Goal: Task Accomplishment & Management: Manage account settings

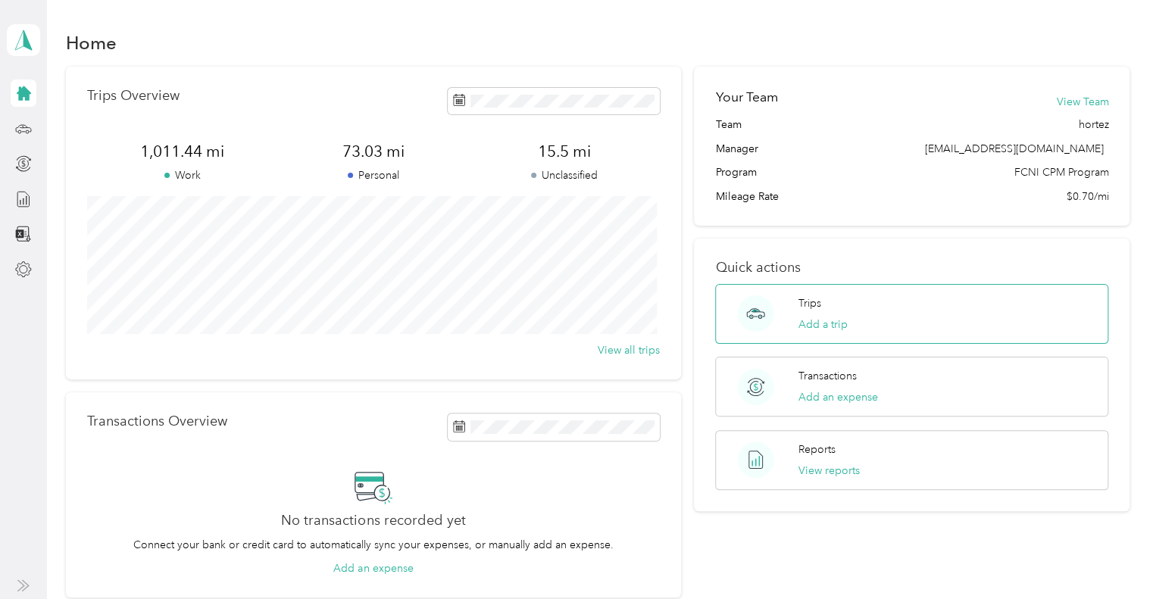
click at [1039, 297] on div "Trips Add a trip" at bounding box center [911, 314] width 393 height 60
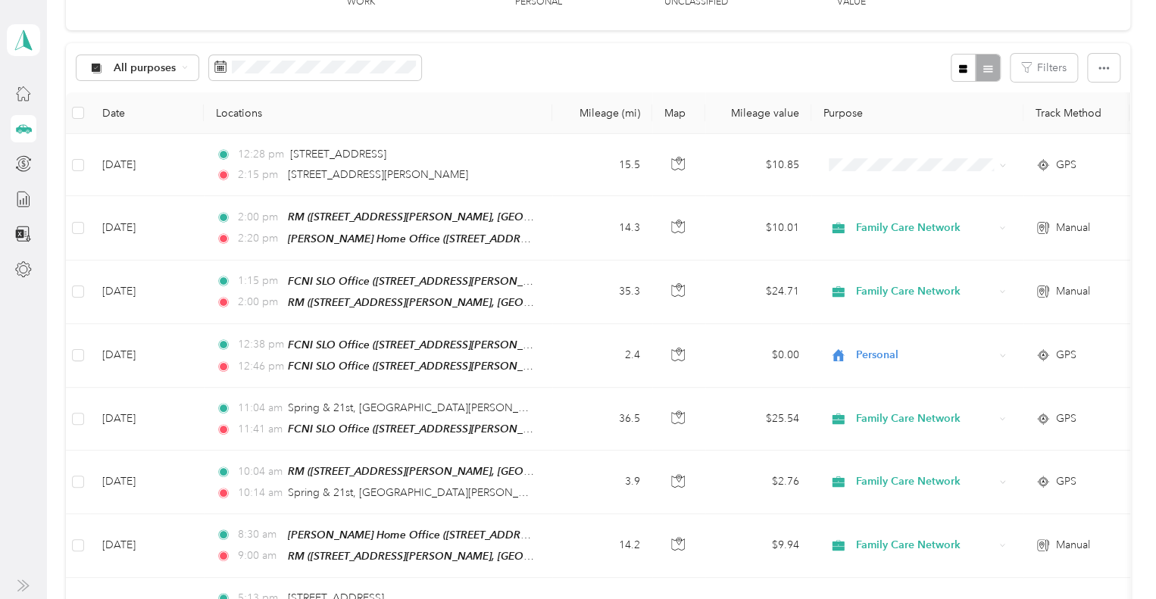
scroll to position [158, 0]
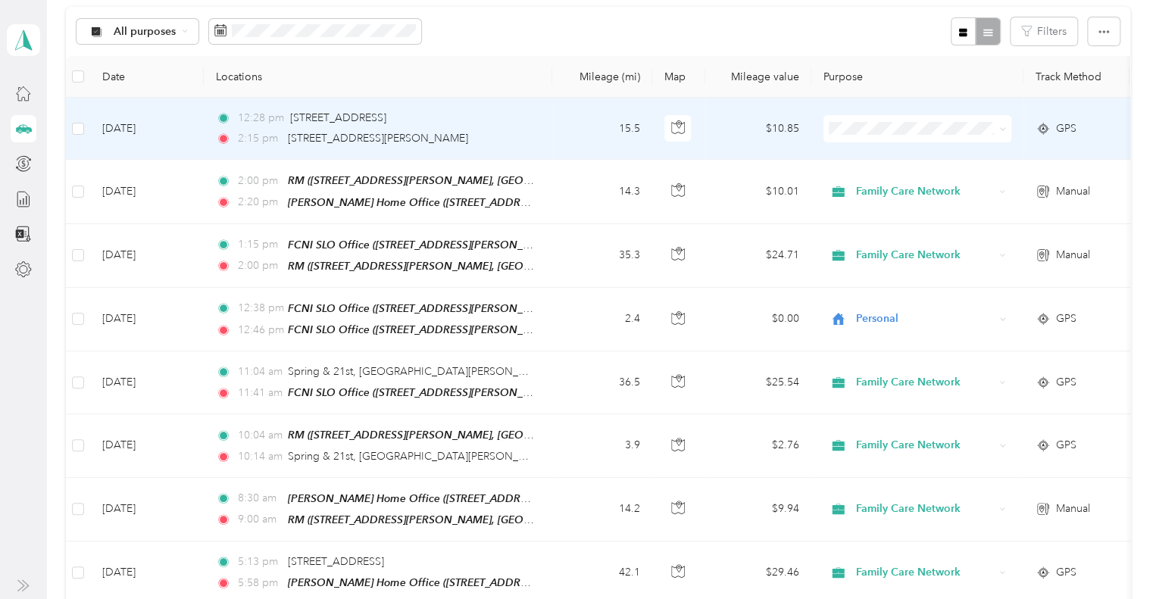
click at [559, 117] on td "15.5" at bounding box center [602, 129] width 100 height 62
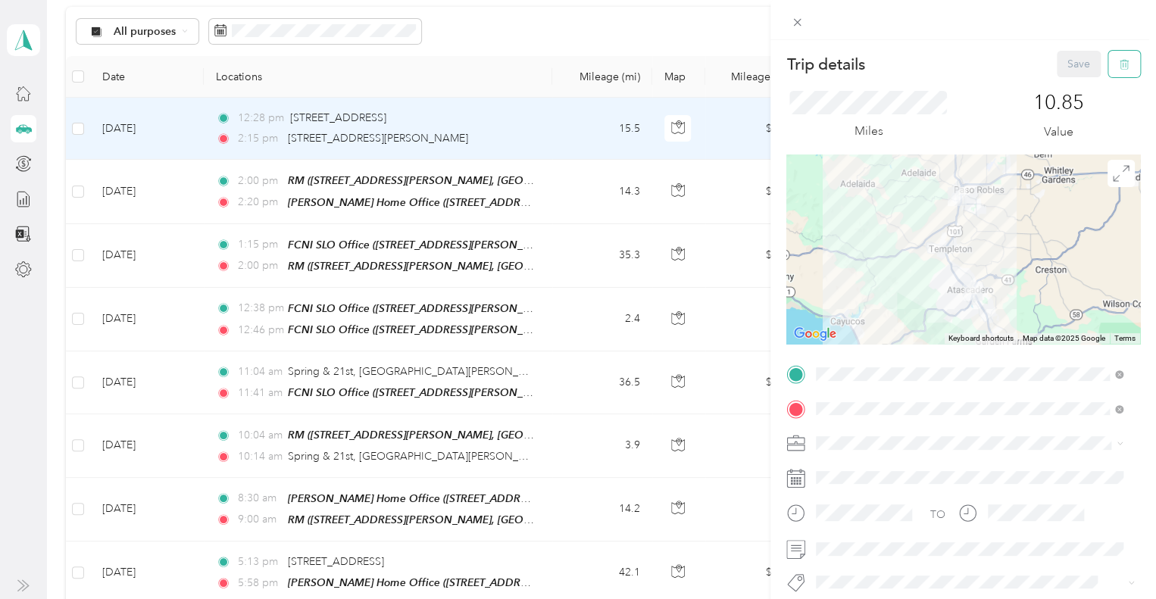
click at [1119, 67] on icon "button" at bounding box center [1124, 64] width 11 height 11
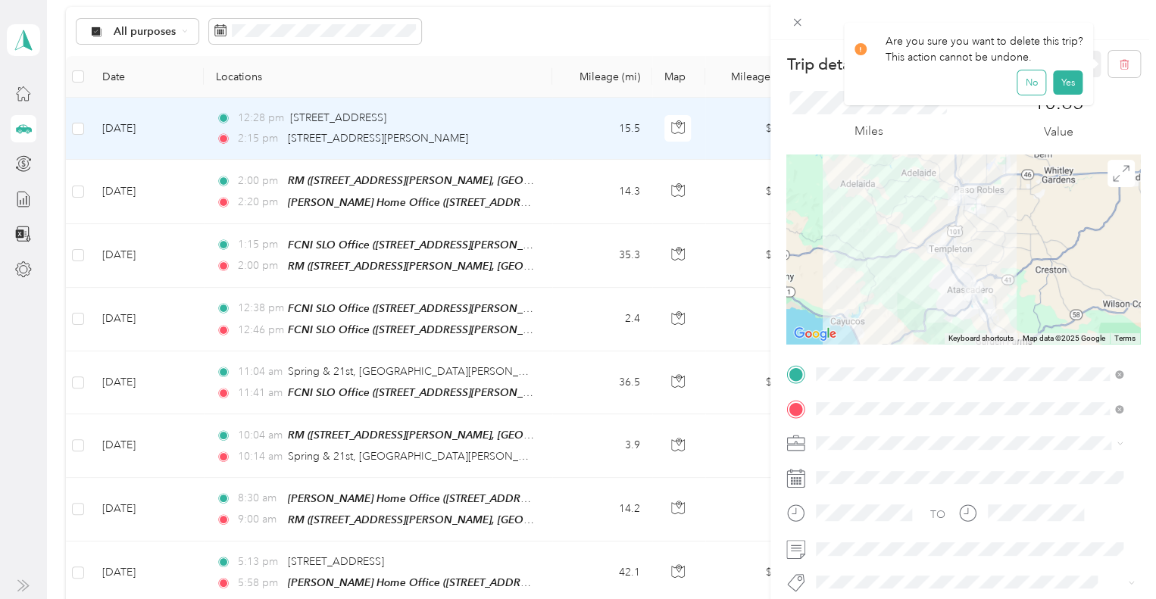
click at [1033, 91] on button "No" at bounding box center [1031, 82] width 28 height 24
click at [582, 27] on div "Trip details Save This trip cannot be edited because it is either under review,…" at bounding box center [578, 299] width 1156 height 599
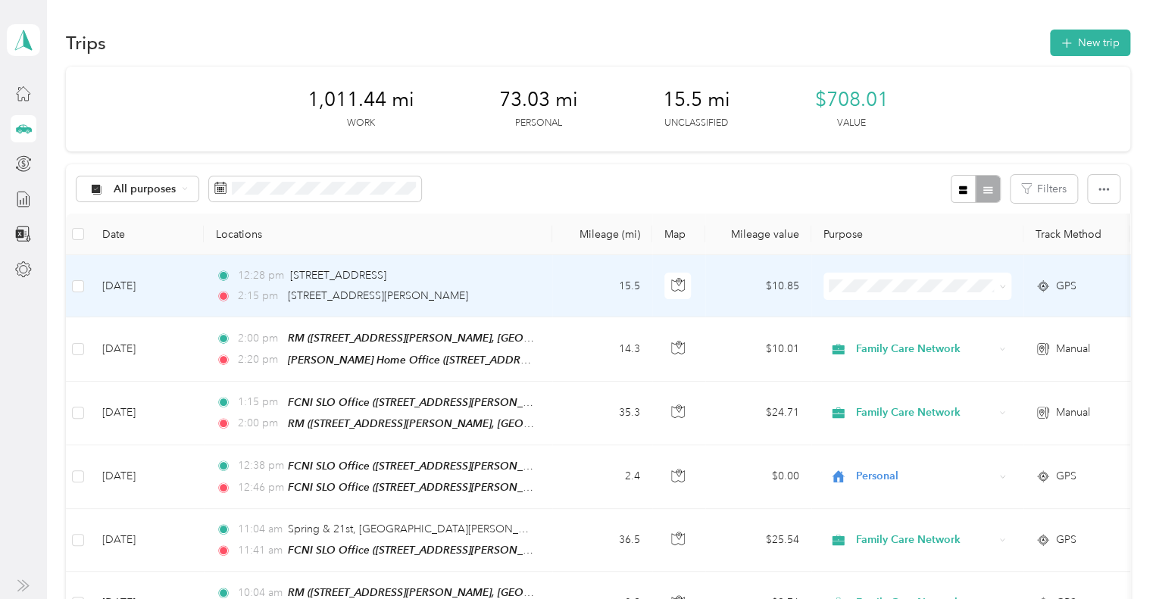
click at [547, 273] on td "12:28 pm [STREET_ADDRESS] 2:15 pm [STREET_ADDRESS][PERSON_NAME]" at bounding box center [378, 286] width 349 height 62
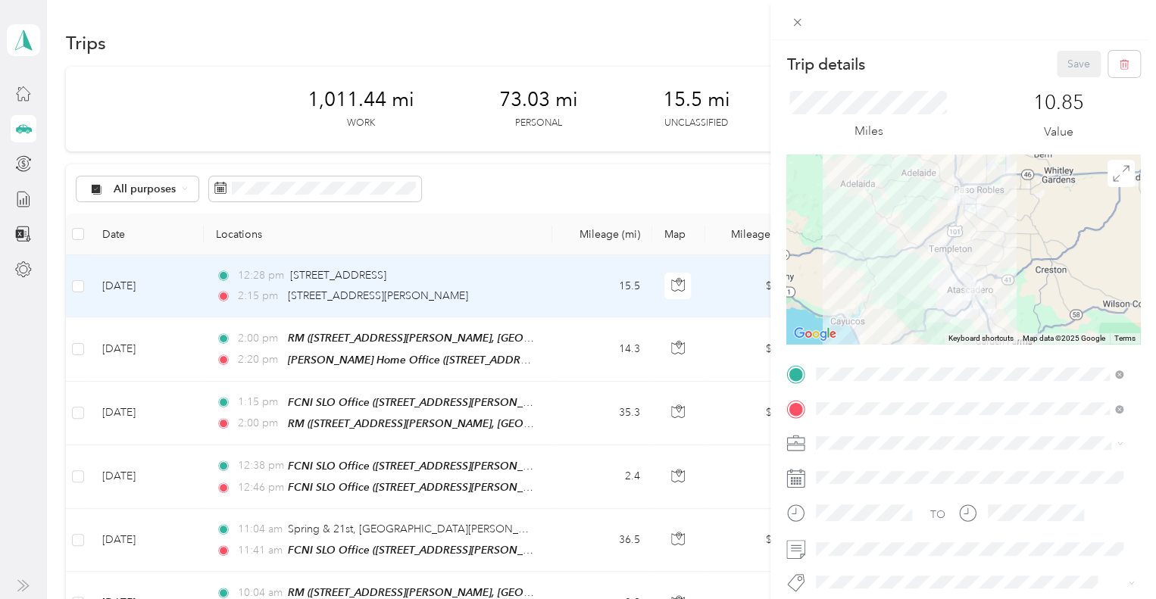
click at [408, 59] on div "Trip details Save This trip cannot be edited because it is either under review,…" at bounding box center [578, 299] width 1156 height 599
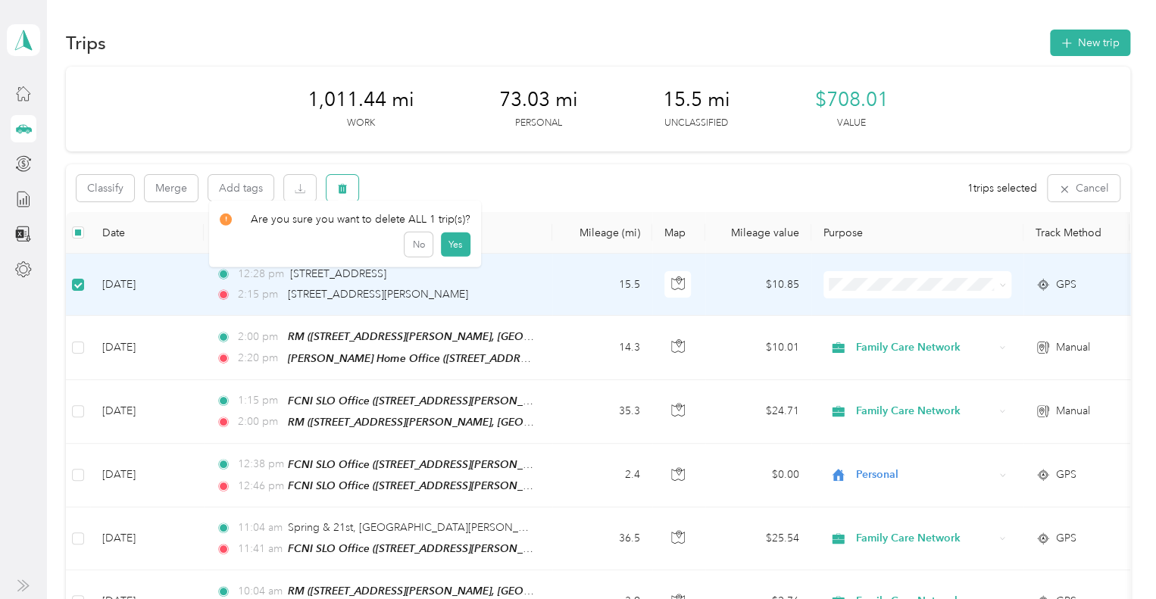
click at [348, 187] on button "button" at bounding box center [343, 188] width 32 height 27
drag, startPoint x: 453, startPoint y: 257, endPoint x: 439, endPoint y: 251, distance: 14.9
click at [440, 251] on button "Yes" at bounding box center [455, 251] width 30 height 24
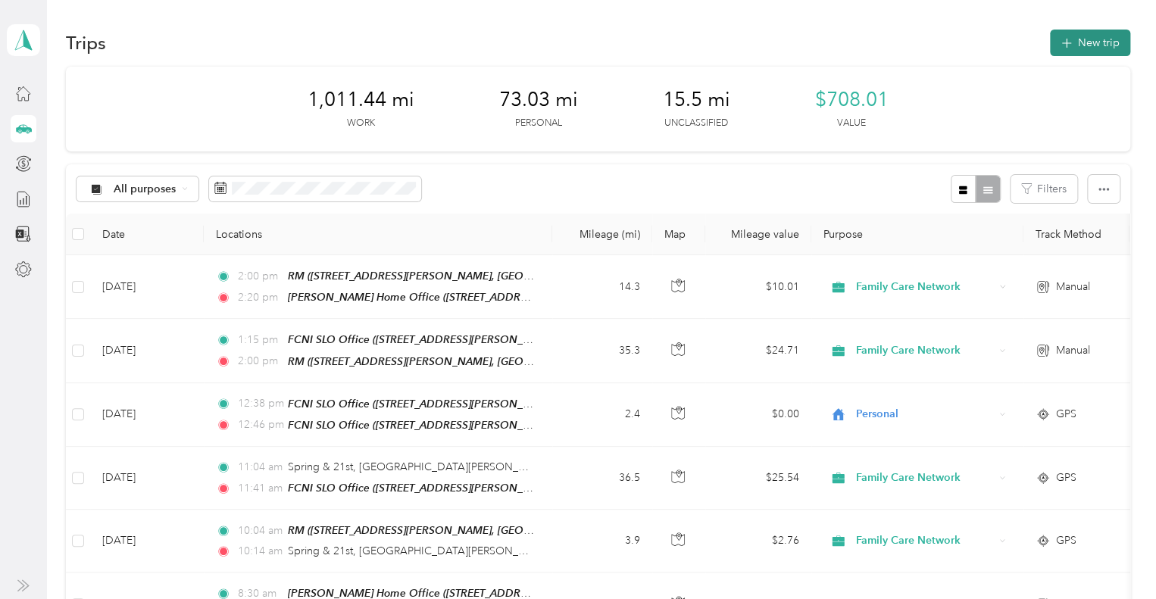
click at [1102, 41] on button "New trip" at bounding box center [1090, 43] width 80 height 27
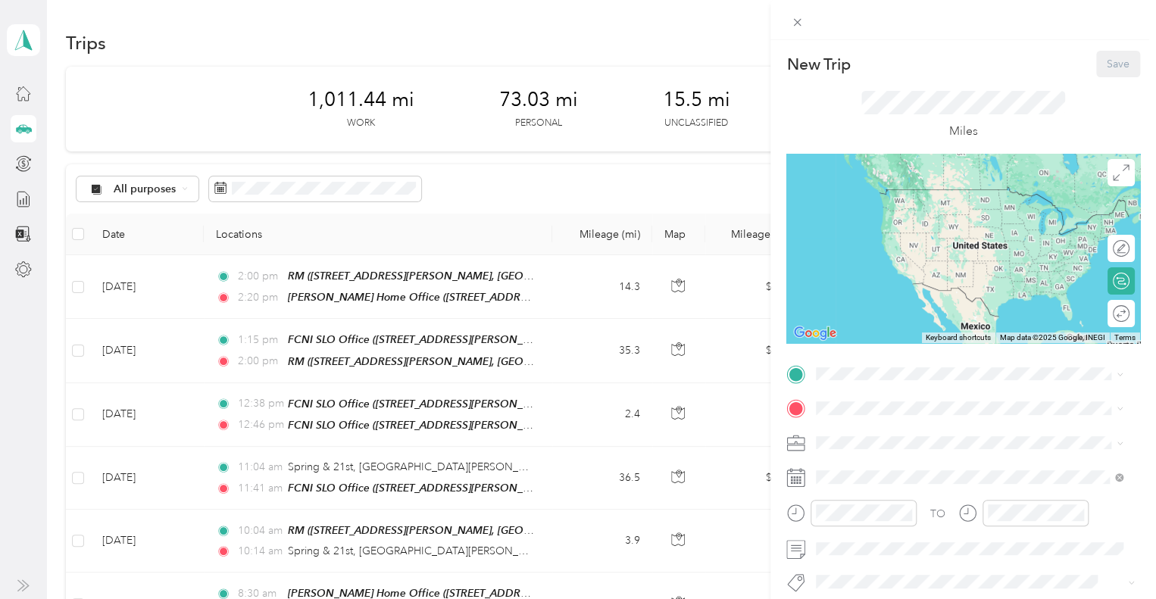
click at [966, 202] on div "[PERSON_NAME] Home Office [STREET_ADDRESS][PERSON_NAME][US_STATE]" at bounding box center [963, 197] width 236 height 32
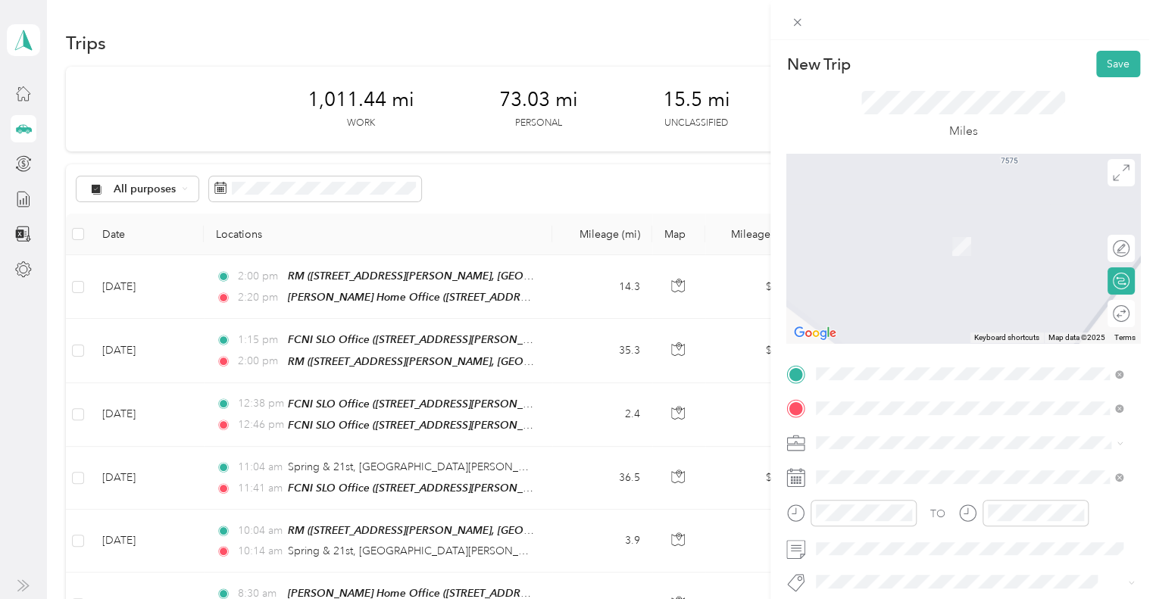
click at [955, 226] on span "[STREET_ADDRESS][PERSON_NAME][US_STATE]" at bounding box center [963, 224] width 236 height 14
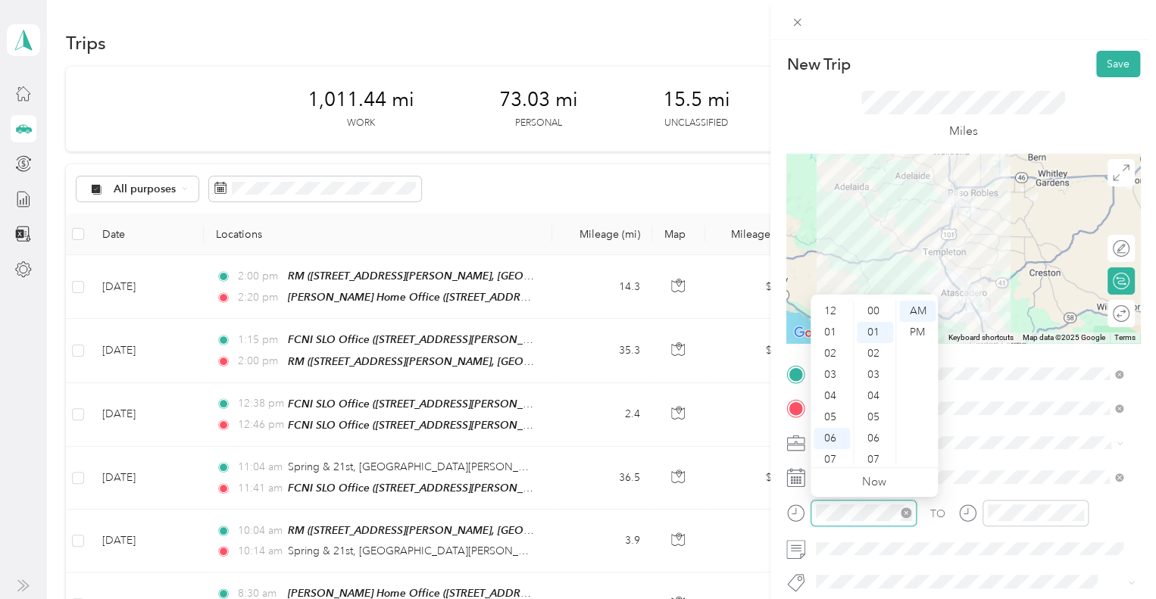
scroll to position [21, 0]
click at [976, 28] on div at bounding box center [964, 20] width 386 height 40
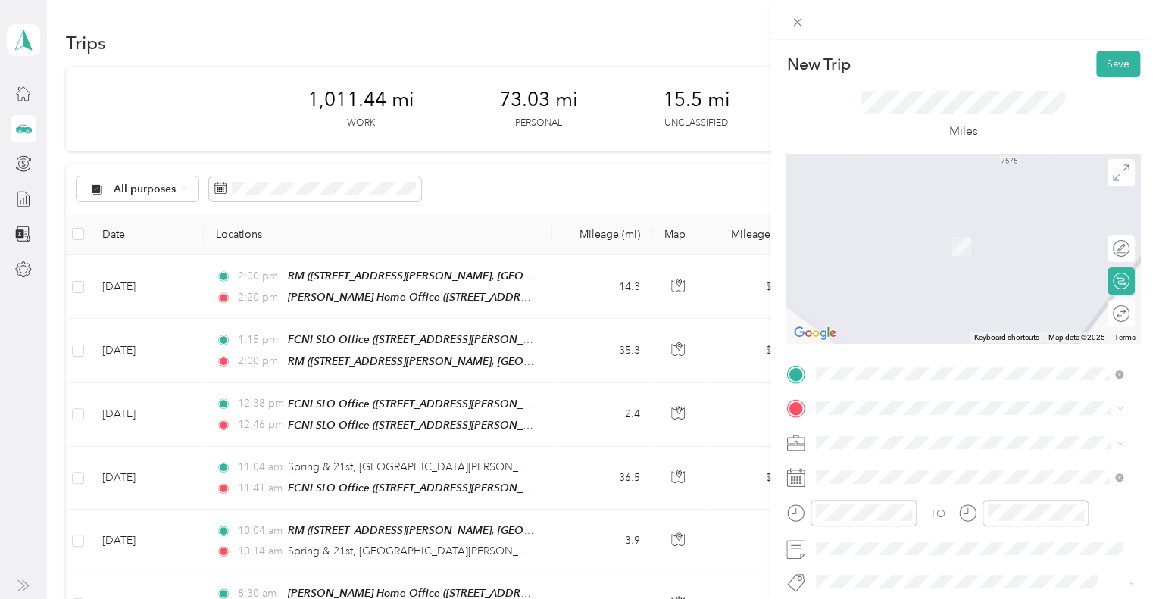
click at [953, 256] on li "[STREET_ADDRESS][US_STATE]" at bounding box center [969, 240] width 317 height 31
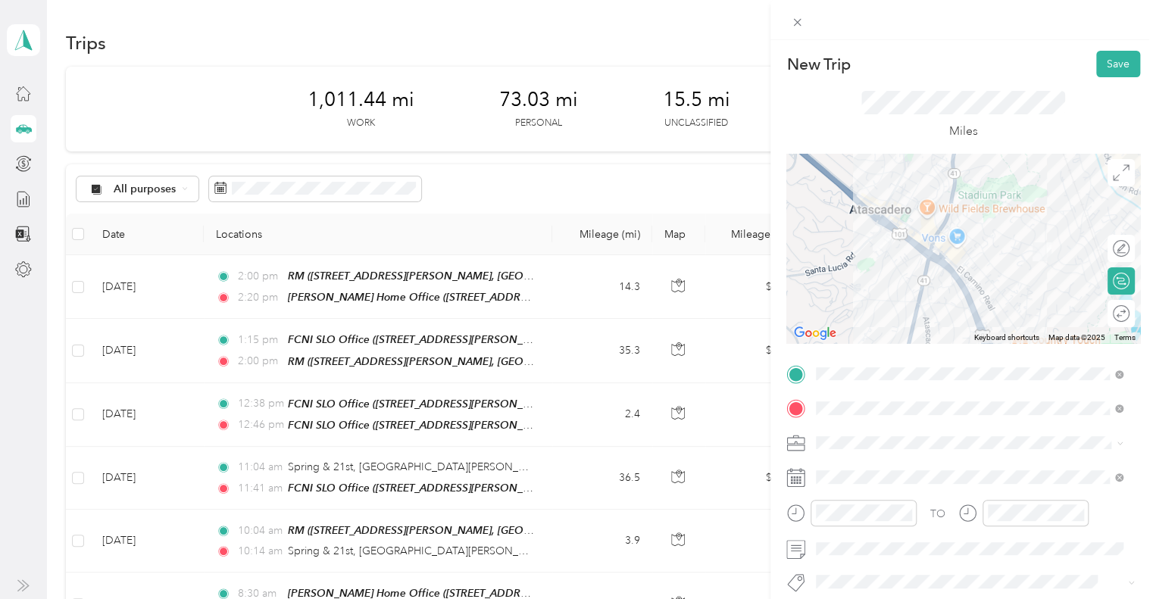
click at [967, 300] on div at bounding box center [963, 248] width 354 height 189
click at [956, 294] on div at bounding box center [963, 248] width 354 height 189
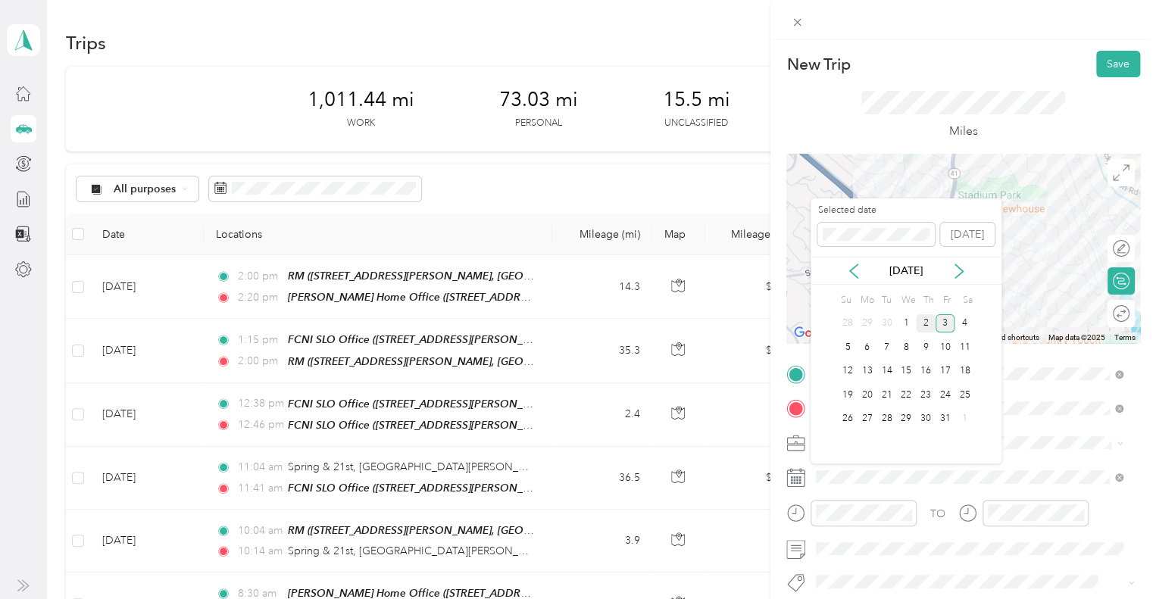
click at [919, 320] on div "2" at bounding box center [926, 323] width 20 height 19
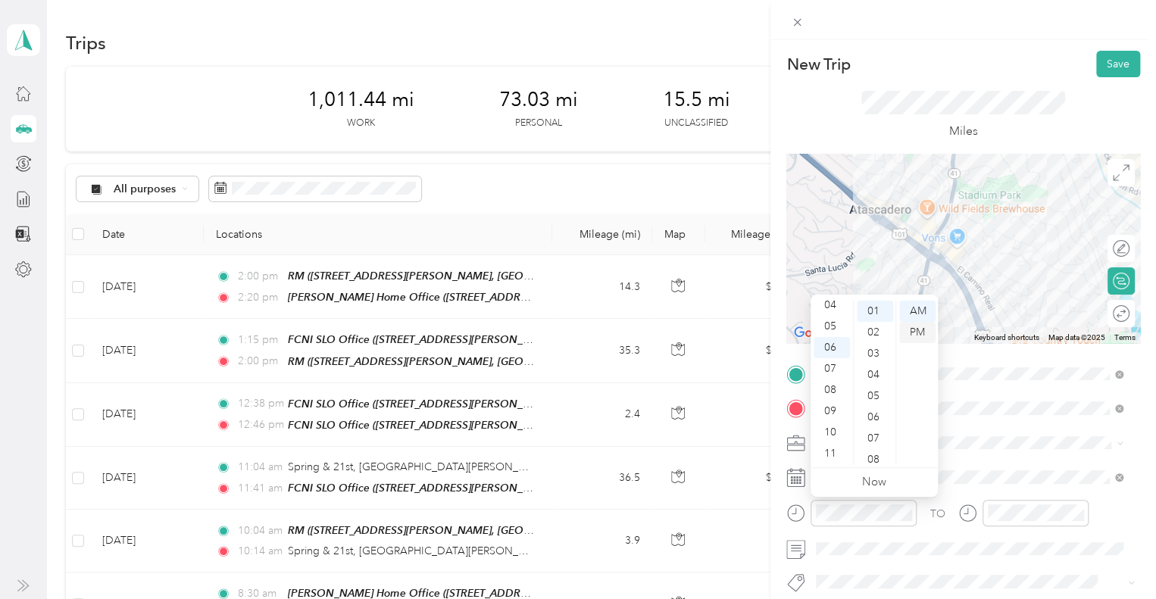
click at [925, 330] on div "PM" at bounding box center [917, 332] width 36 height 21
click at [883, 417] on div "30" at bounding box center [875, 421] width 36 height 21
click at [833, 330] on div "01" at bounding box center [832, 332] width 36 height 21
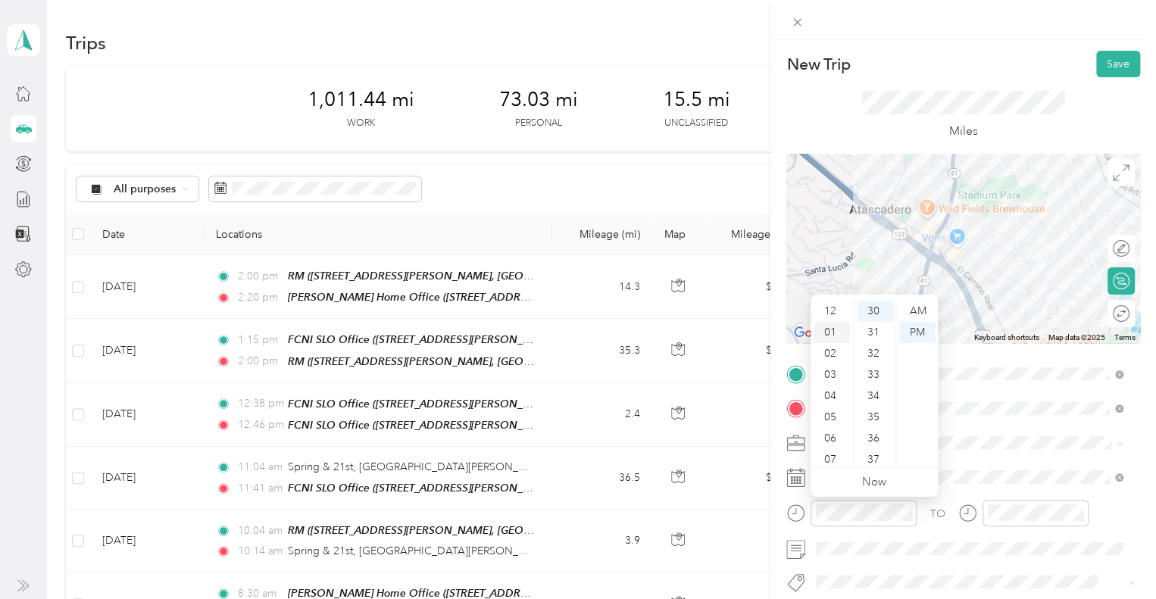
scroll to position [21, 0]
click at [898, 487] on ul "Now" at bounding box center [874, 482] width 127 height 29
click at [906, 475] on ul "Now" at bounding box center [874, 482] width 127 height 29
click at [979, 450] on span at bounding box center [976, 443] width 330 height 24
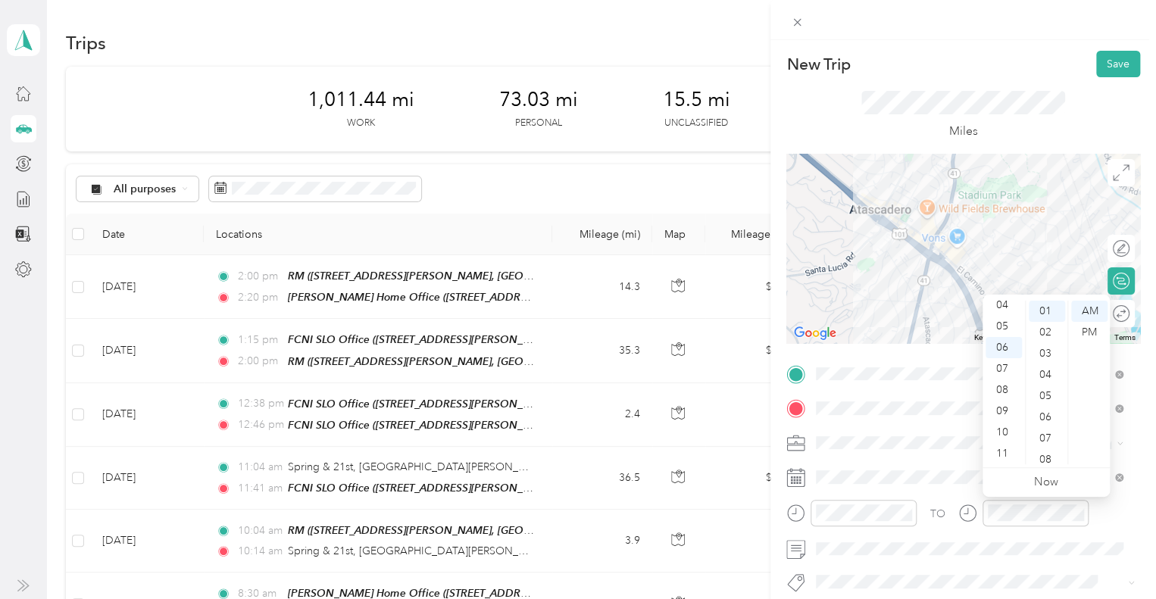
scroll to position [0, 0]
click at [1008, 329] on div "01" at bounding box center [1004, 332] width 36 height 21
click at [1043, 361] on div "35" at bounding box center [1047, 365] width 36 height 21
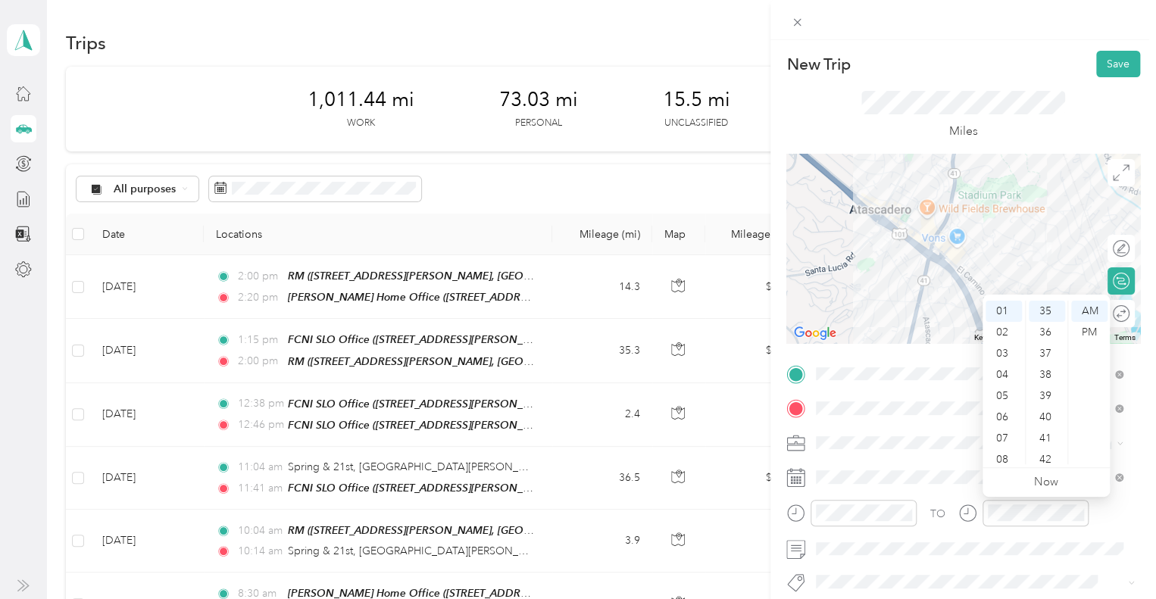
drag, startPoint x: 1104, startPoint y: 326, endPoint x: 1112, endPoint y: 321, distance: 9.5
click at [1112, 321] on body "[PERSON_NAME] Personal dashboard Trips New trip 1,011.44 mi Work 73.03 mi Perso…" at bounding box center [574, 299] width 1149 height 599
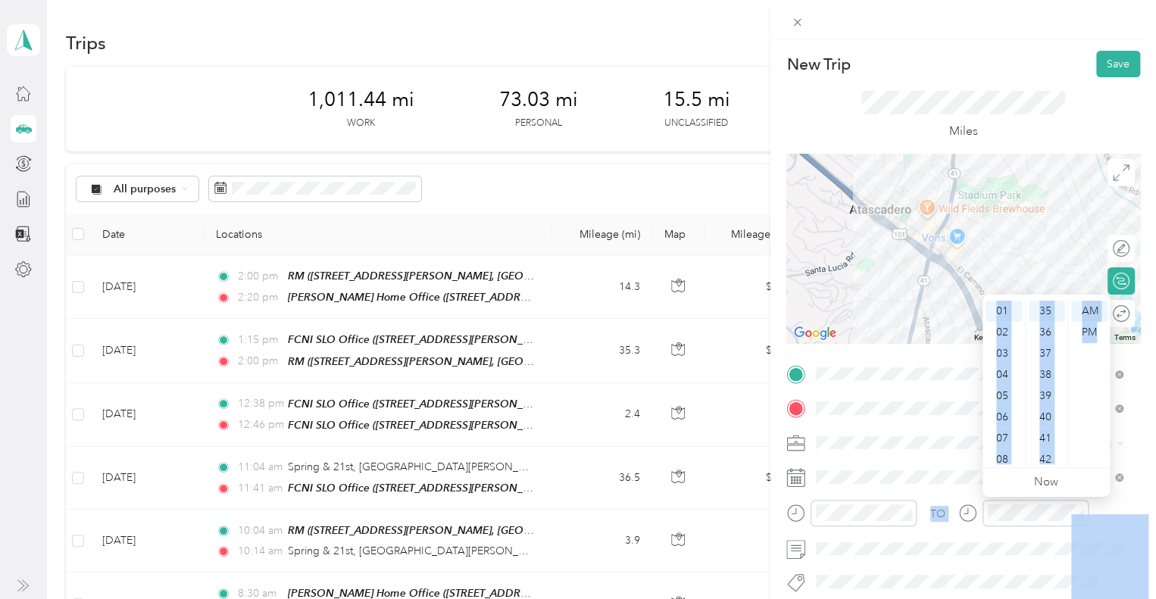
click at [967, 533] on div at bounding box center [1023, 518] width 130 height 37
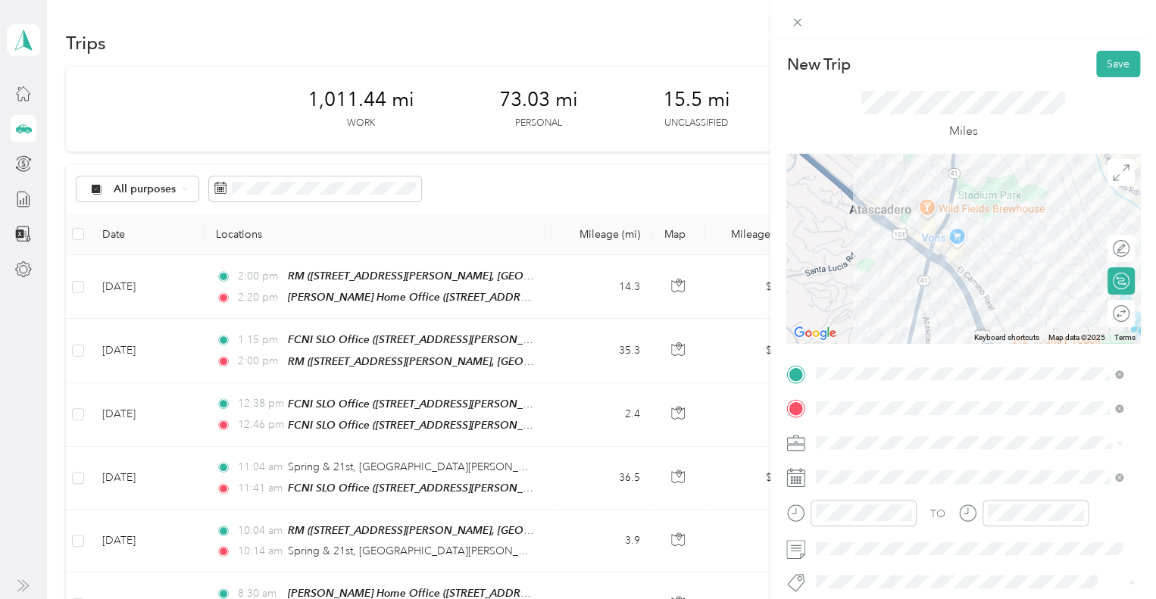
click at [860, 556] on div "Hsp" at bounding box center [969, 554] width 296 height 19
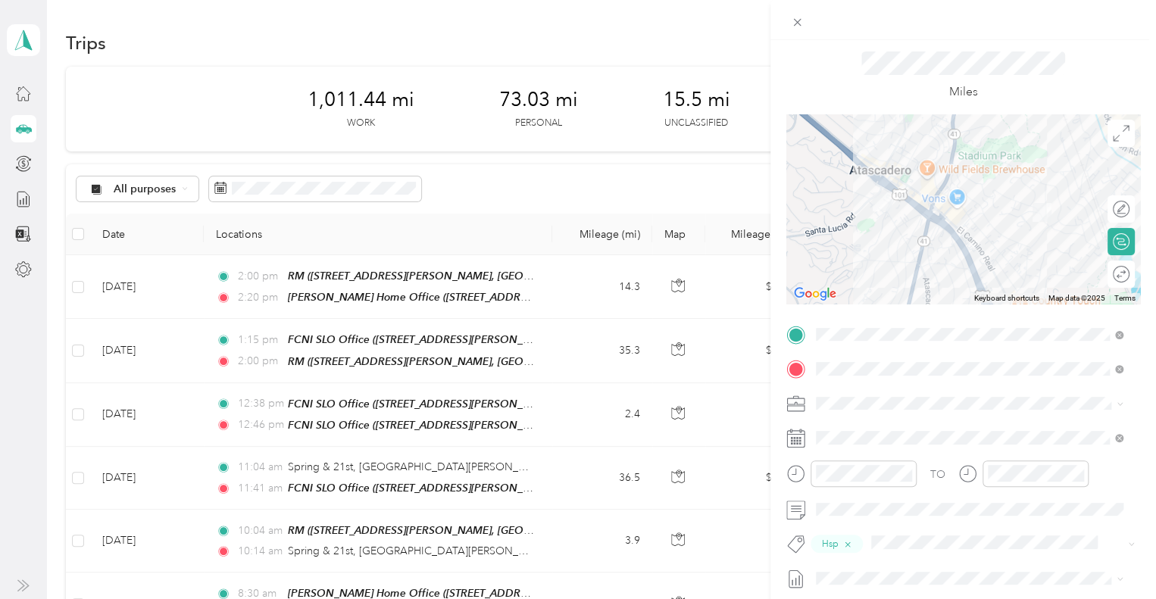
scroll to position [0, 0]
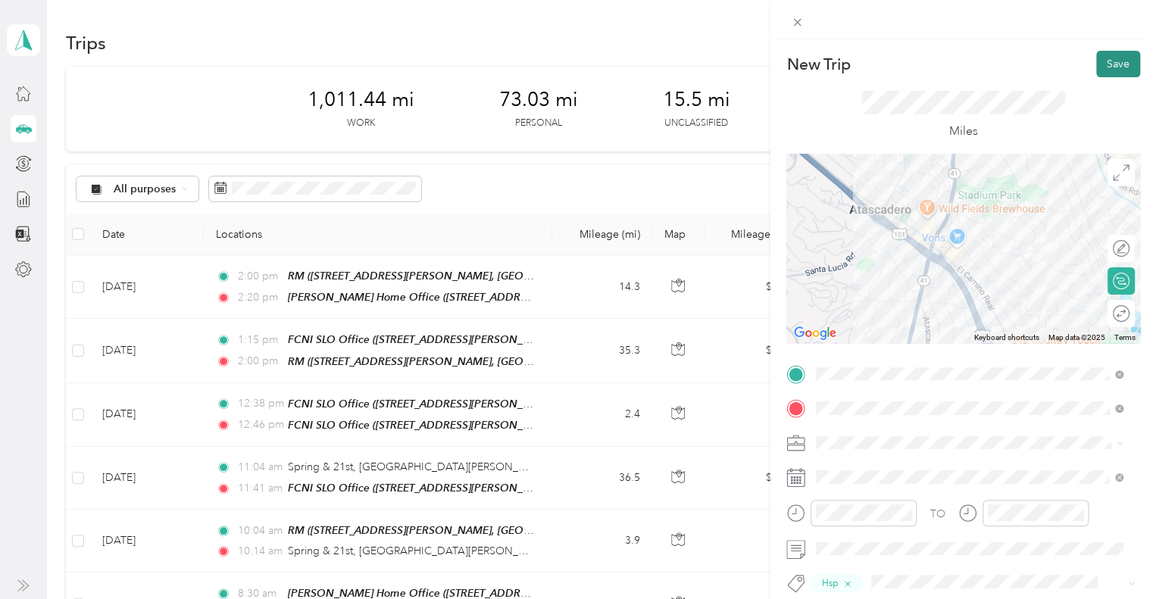
click at [1101, 58] on button "Save" at bounding box center [1118, 64] width 44 height 27
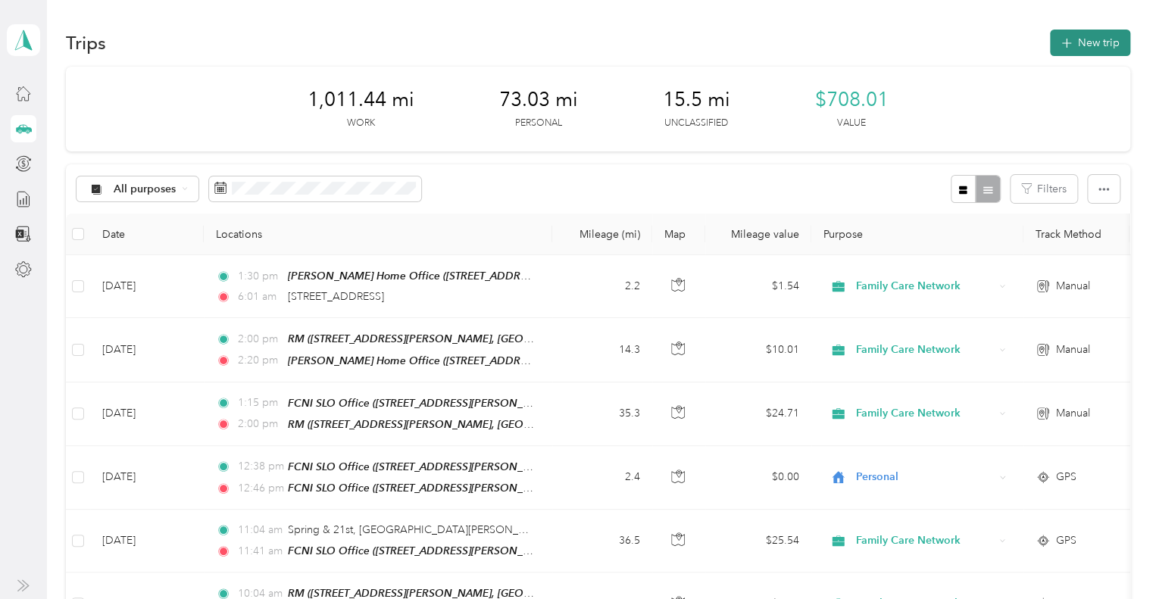
click at [1088, 43] on button "New trip" at bounding box center [1090, 43] width 80 height 27
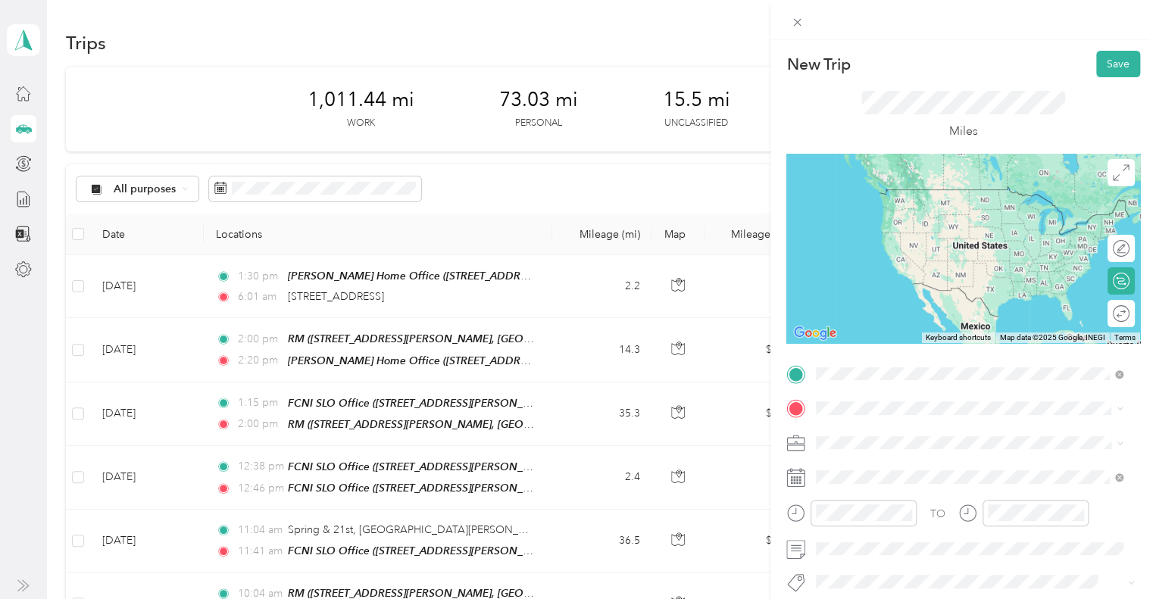
click at [886, 436] on span "[STREET_ADDRESS][US_STATE]" at bounding box center [921, 429] width 152 height 14
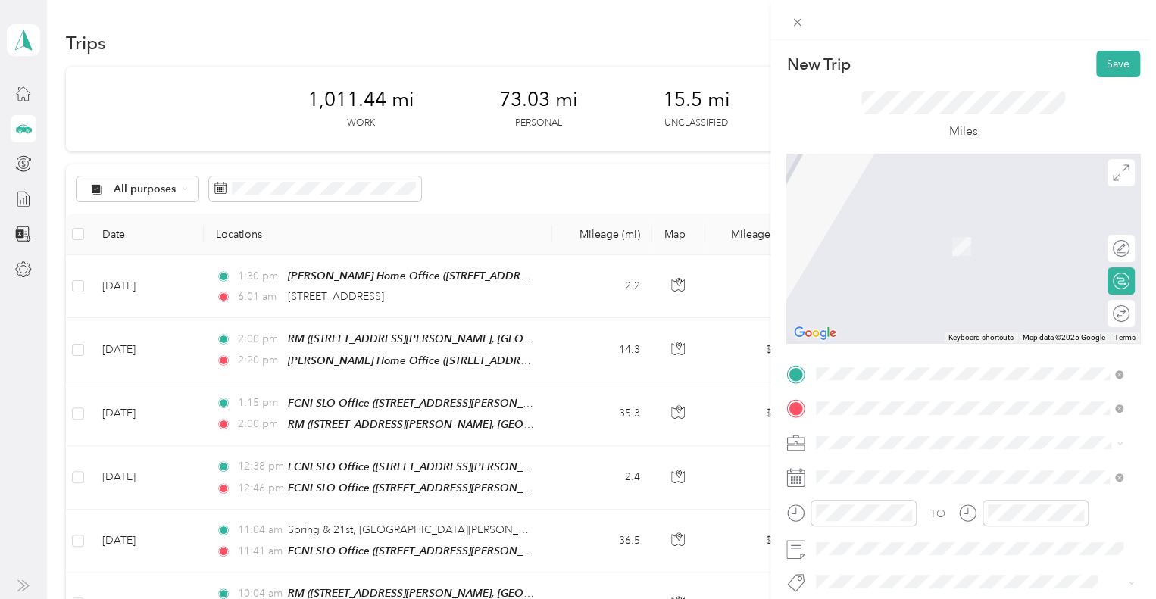
click at [914, 231] on span "[STREET_ADDRESS][PERSON_NAME][US_STATE]" at bounding box center [963, 224] width 236 height 14
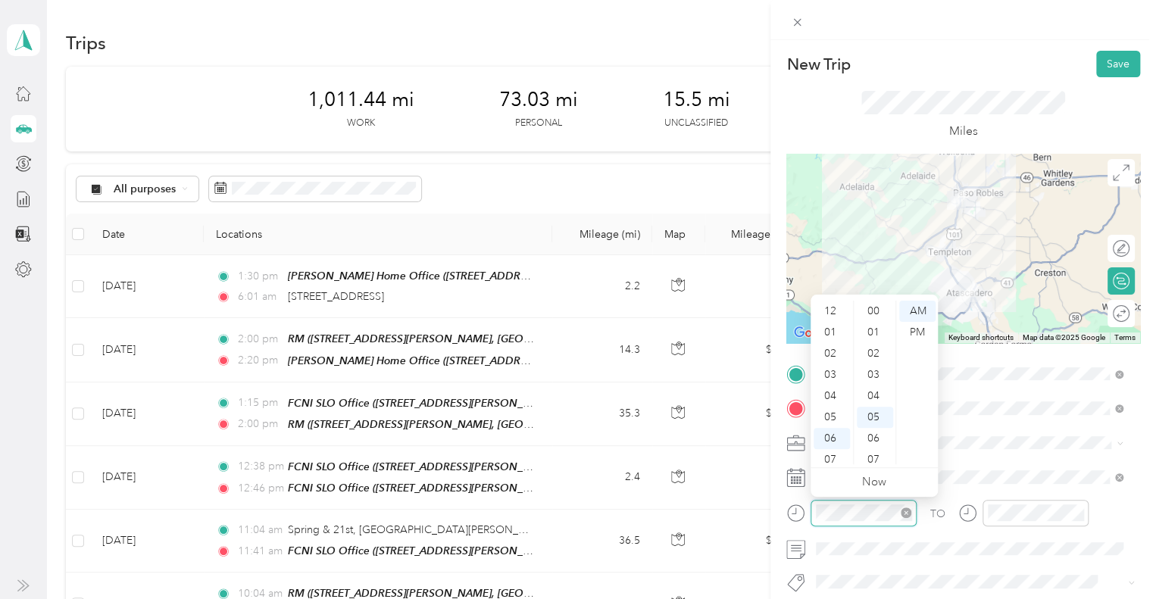
scroll to position [91, 0]
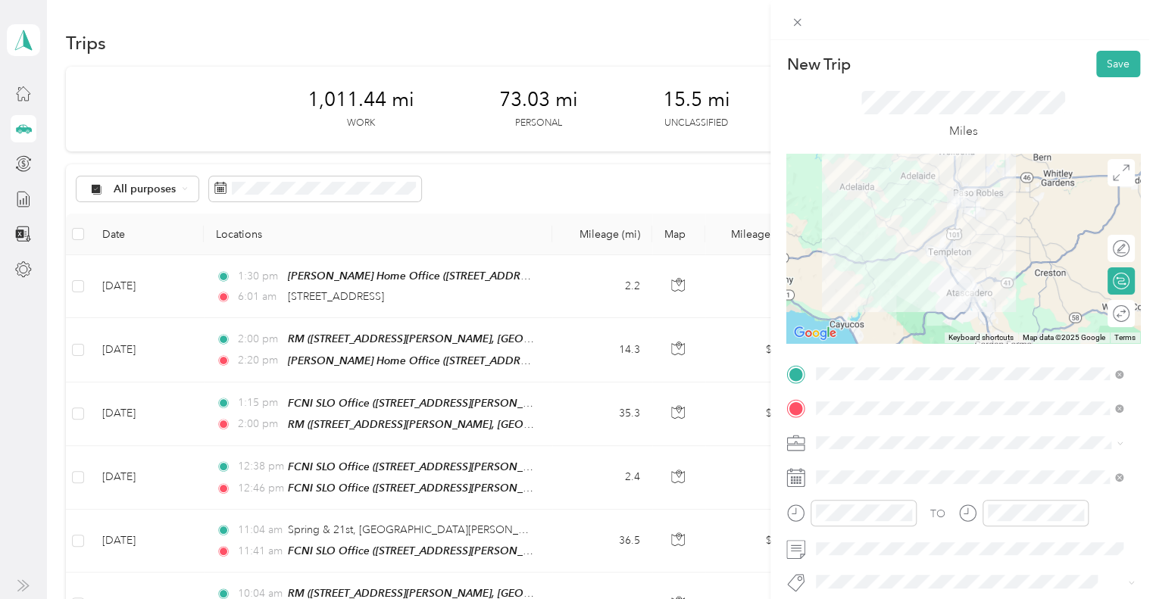
click at [921, 568] on div "TO Add photo" at bounding box center [963, 545] width 354 height 366
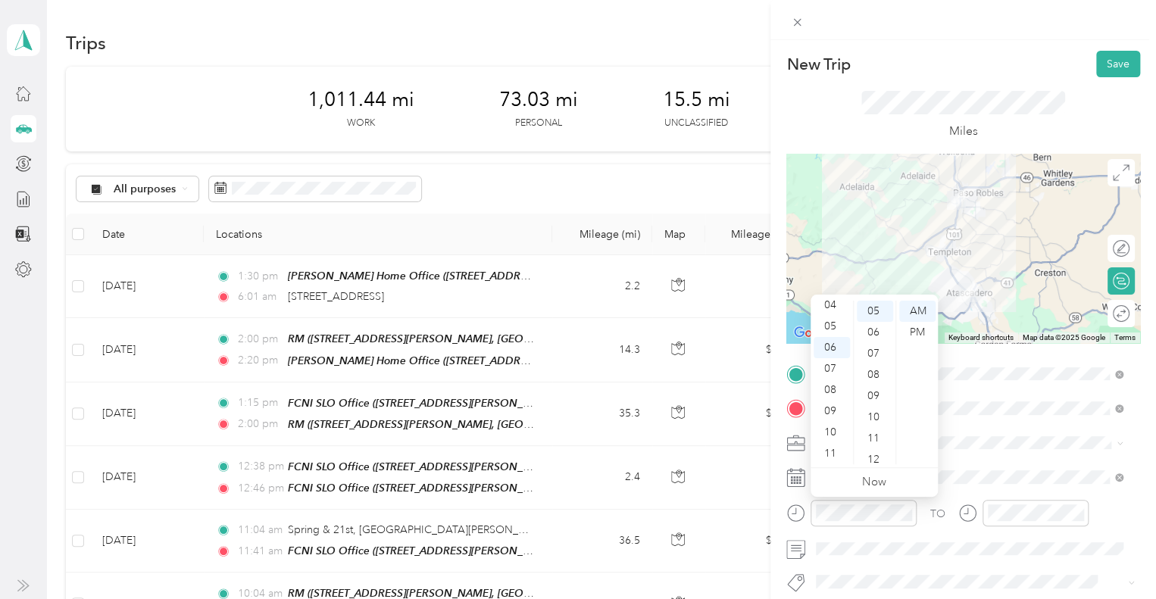
scroll to position [0, 0]
click at [827, 333] on div "01" at bounding box center [832, 332] width 36 height 21
click at [877, 365] on div "40" at bounding box center [875, 357] width 36 height 21
click at [877, 365] on div "43" at bounding box center [875, 374] width 36 height 21
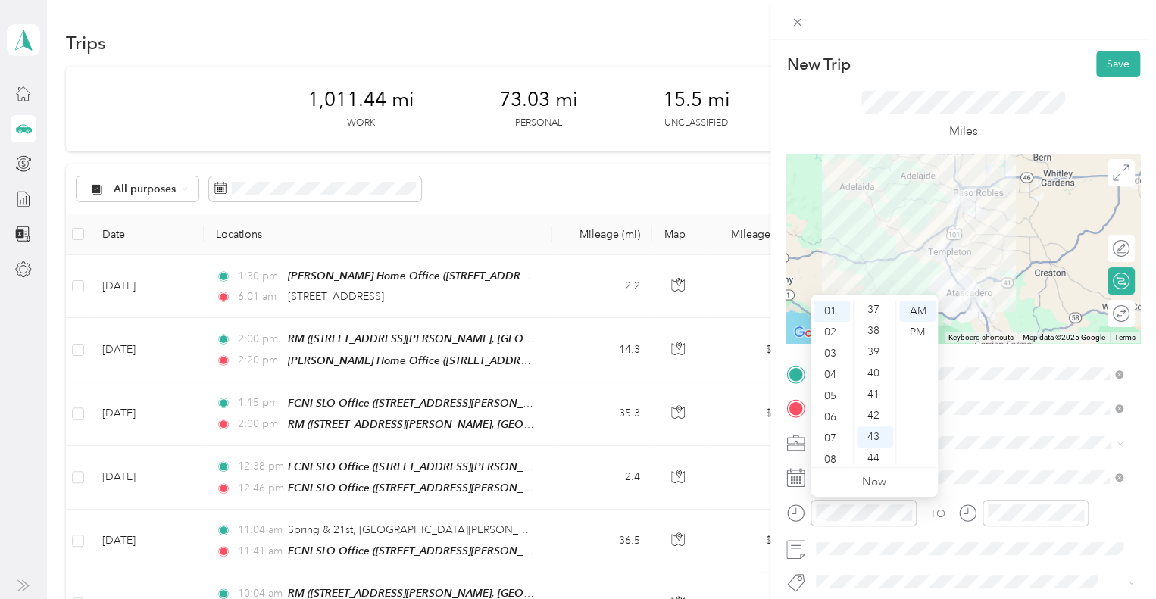
scroll to position [769, 0]
click at [876, 306] on div "36" at bounding box center [875, 305] width 36 height 21
click at [921, 339] on div "PM" at bounding box center [917, 332] width 36 height 21
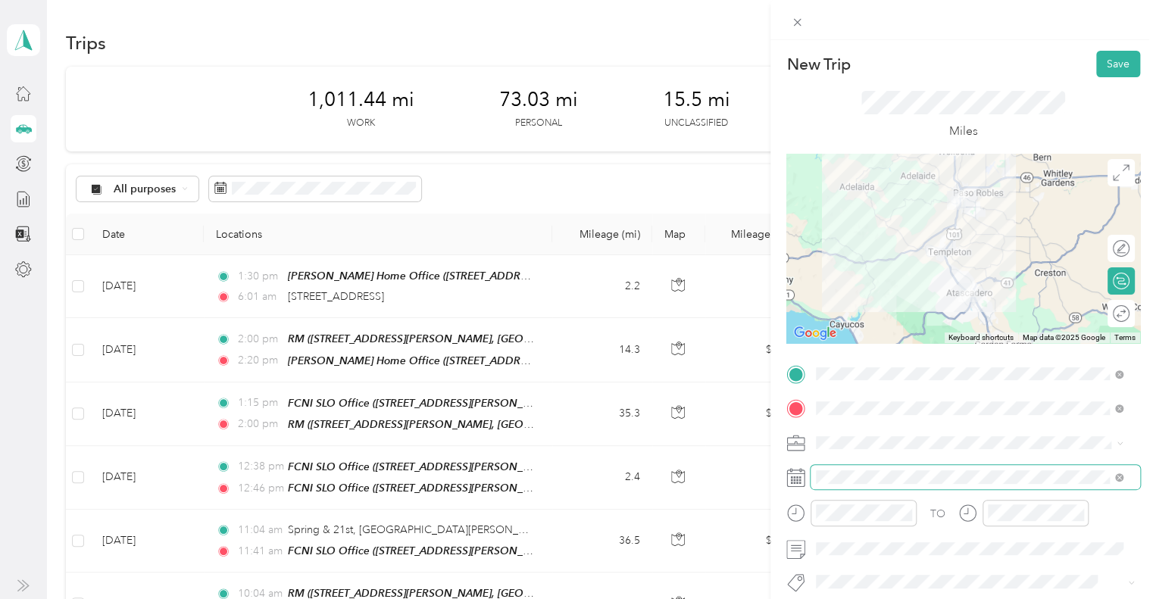
click at [999, 466] on span at bounding box center [976, 477] width 330 height 24
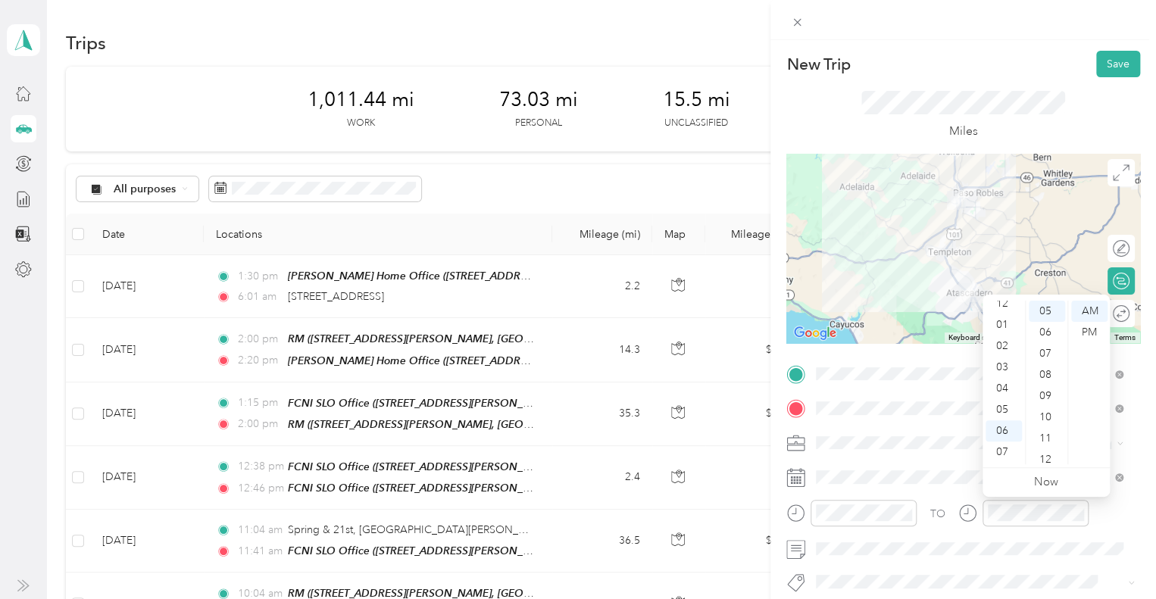
scroll to position [0, 0]
click at [1009, 328] on div "01" at bounding box center [1004, 332] width 36 height 21
drag, startPoint x: 1058, startPoint y: 327, endPoint x: 1062, endPoint y: 356, distance: 29.8
click at [1062, 356] on ul "00 01 02 03 04 05 06 07 08 09 10 11 12 13 14 15 16 17 18 19 20 21 22 23 24 25 2…" at bounding box center [1046, 383] width 42 height 164
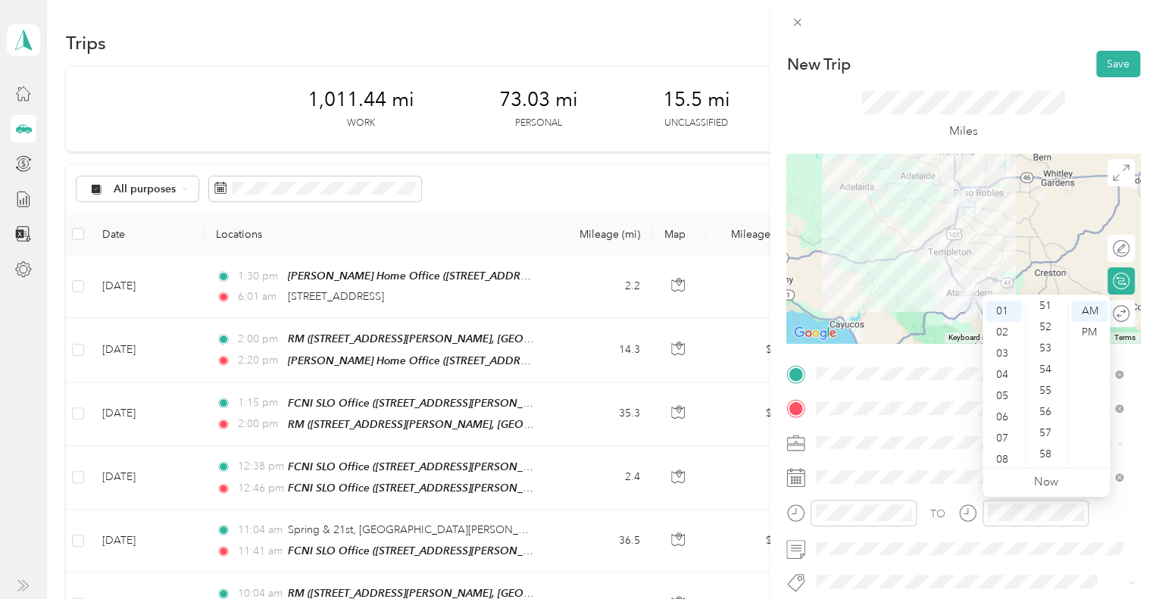
scroll to position [1109, 0]
click at [1052, 393] on div "56" at bounding box center [1047, 390] width 36 height 21
click at [1092, 330] on div "PM" at bounding box center [1089, 332] width 36 height 21
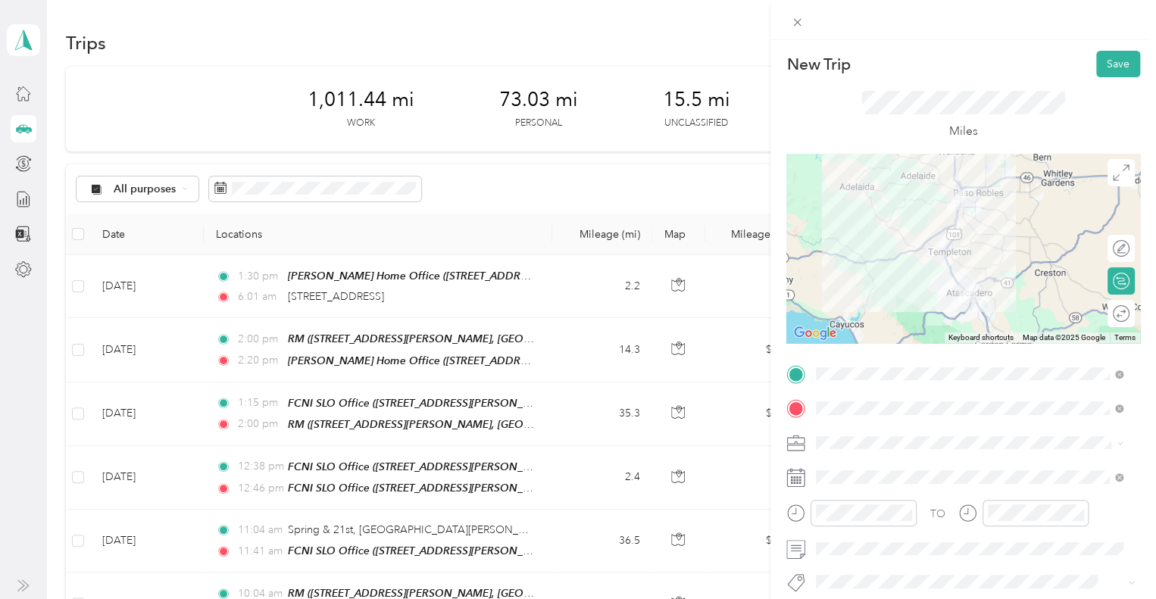
click at [866, 514] on div "Hsp" at bounding box center [969, 517] width 296 height 19
click at [1106, 61] on button "Save" at bounding box center [1118, 64] width 44 height 27
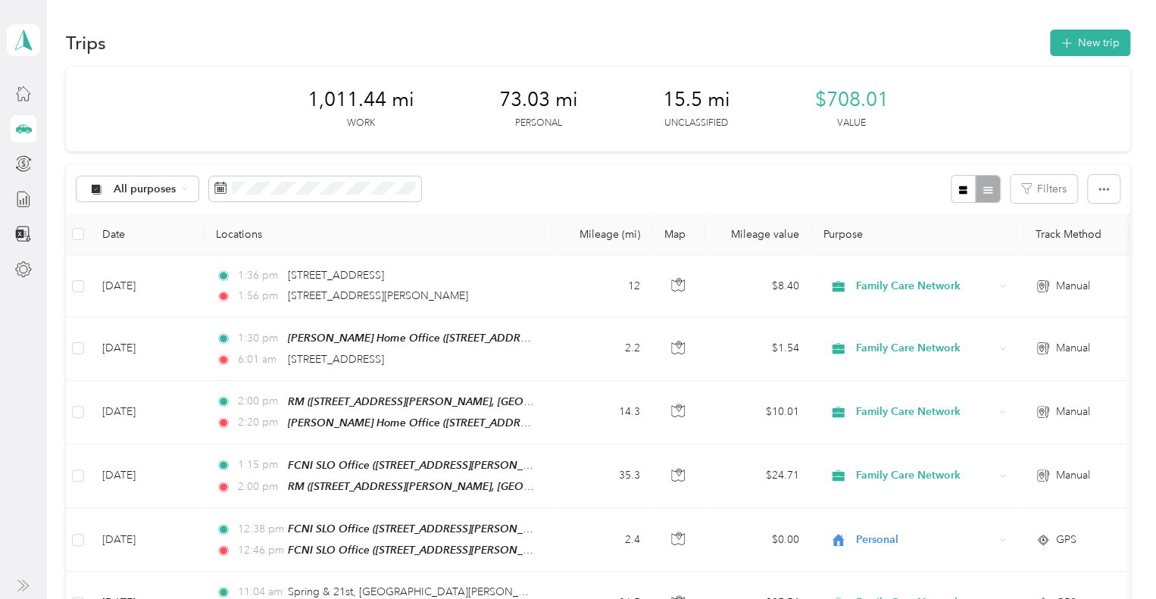
click at [924, 40] on div "Trips New trip" at bounding box center [598, 43] width 1064 height 32
click at [1071, 30] on button "New trip" at bounding box center [1090, 43] width 80 height 27
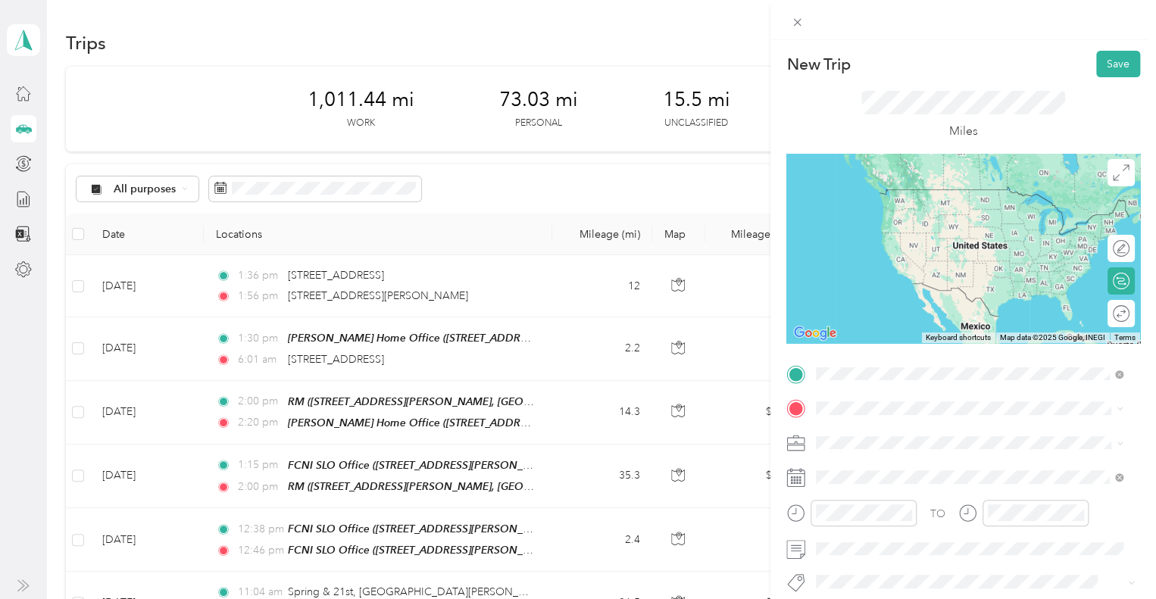
click at [925, 196] on span "[STREET_ADDRESS][PERSON_NAME][US_STATE]" at bounding box center [963, 190] width 236 height 14
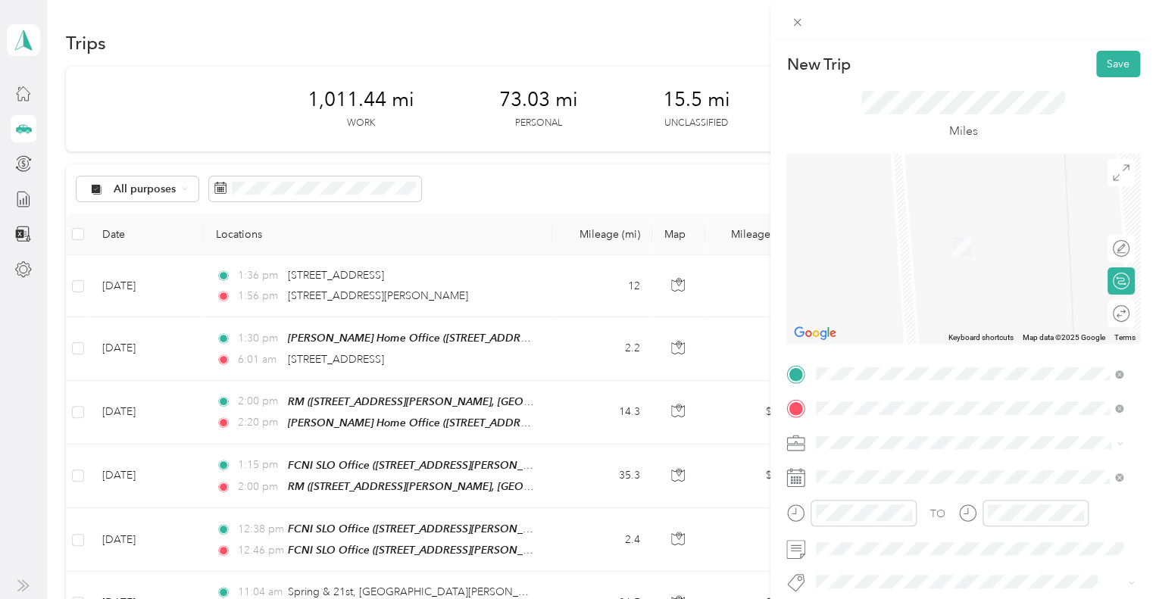
click at [935, 245] on span "[STREET_ADDRESS][US_STATE]" at bounding box center [921, 240] width 152 height 14
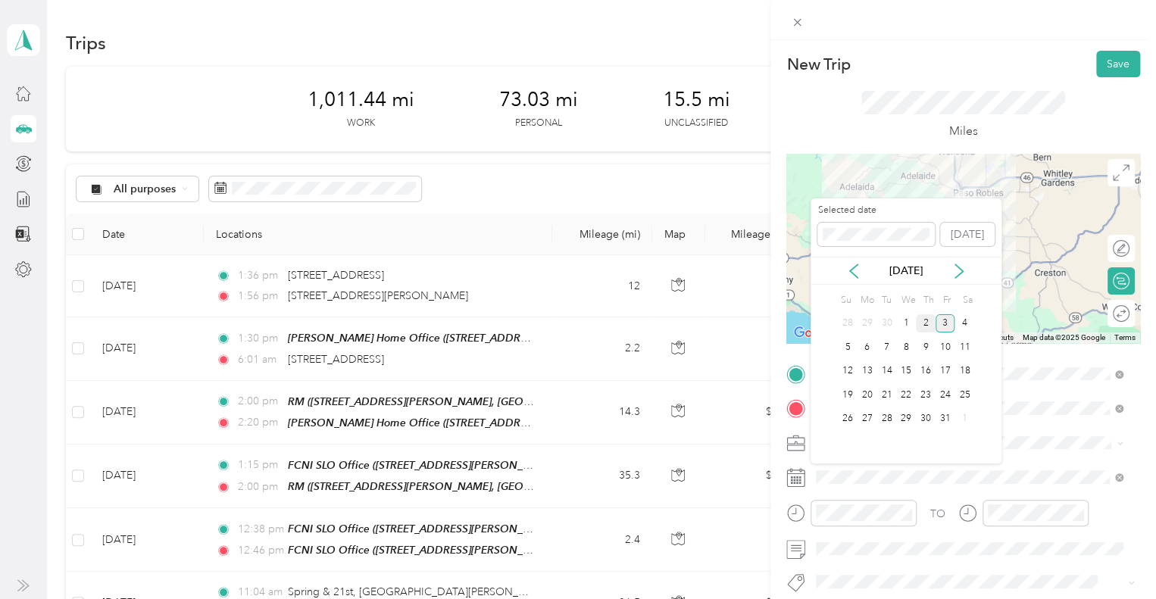
click at [929, 323] on div "2" at bounding box center [926, 323] width 20 height 19
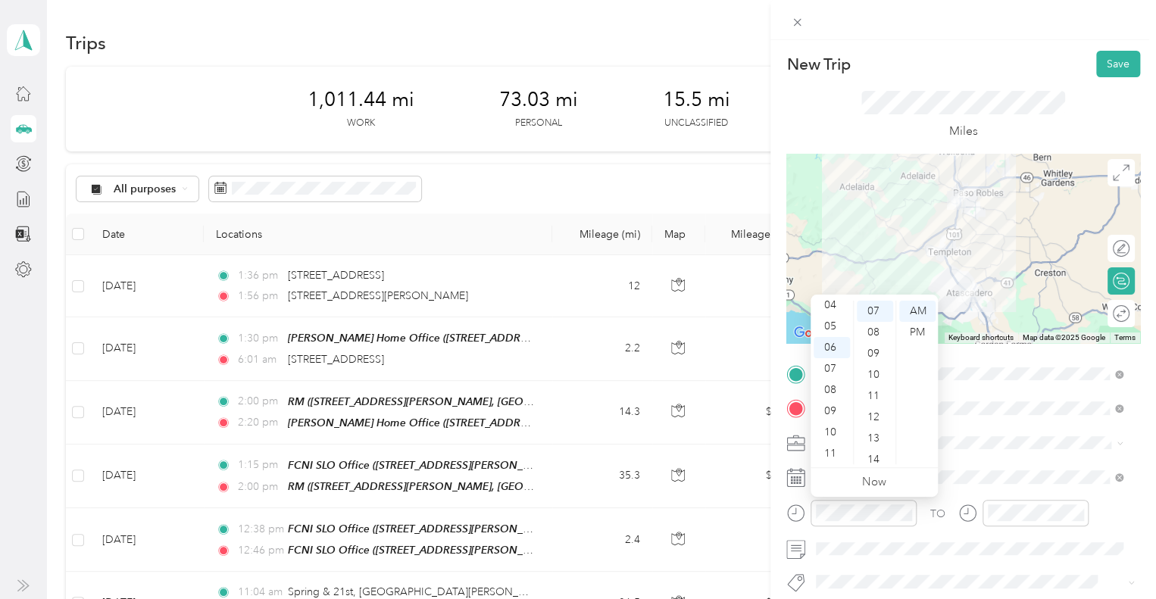
scroll to position [0, 0]
click at [836, 347] on div "02" at bounding box center [832, 353] width 36 height 21
click at [877, 313] on div "00" at bounding box center [875, 311] width 36 height 21
click at [919, 327] on div "PM" at bounding box center [917, 332] width 36 height 21
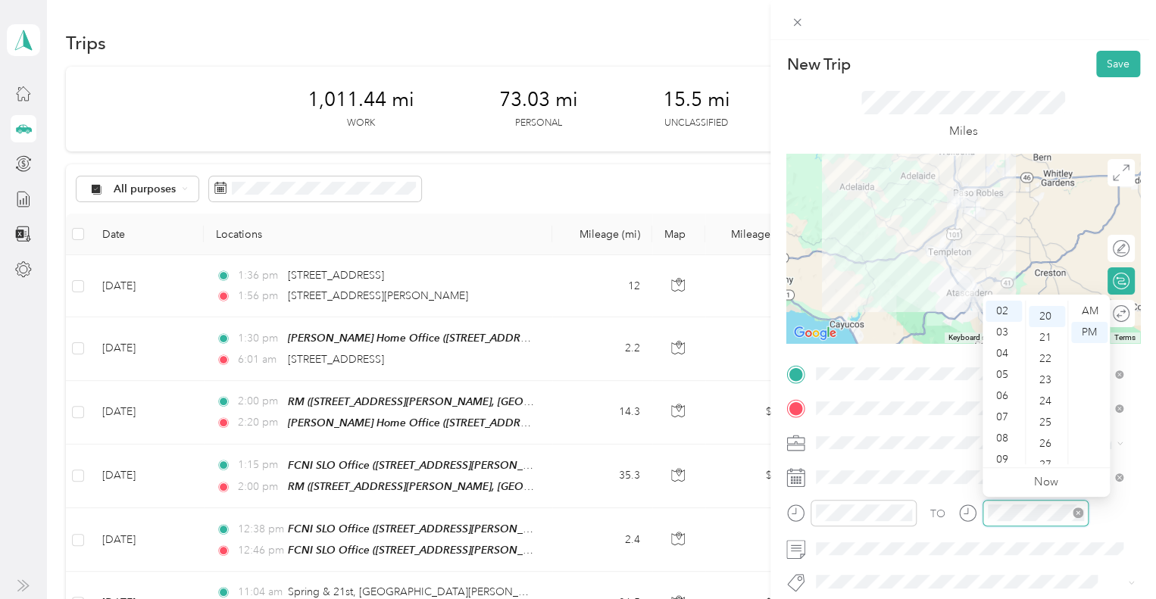
scroll to position [424, 0]
click at [1012, 311] on div "02" at bounding box center [1004, 311] width 36 height 21
click at [1049, 311] on div "20" at bounding box center [1047, 311] width 36 height 21
click at [1089, 334] on div "PM" at bounding box center [1089, 332] width 36 height 21
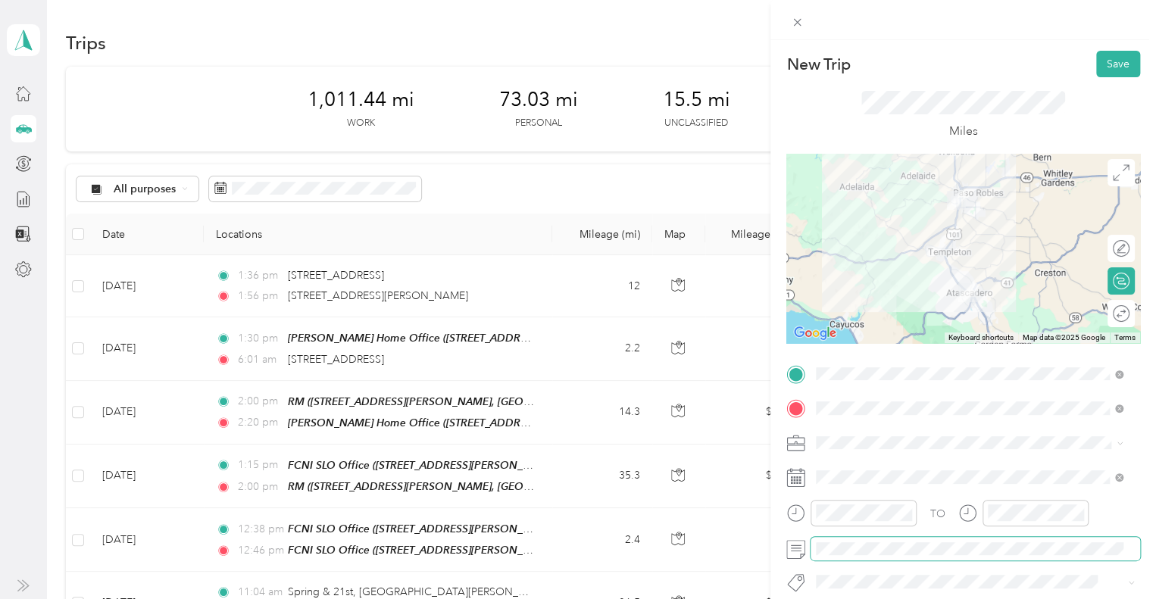
click at [936, 557] on span at bounding box center [976, 549] width 330 height 24
click at [849, 499] on button "Hsp" at bounding box center [840, 496] width 38 height 19
click at [1108, 62] on button "Save" at bounding box center [1118, 64] width 44 height 27
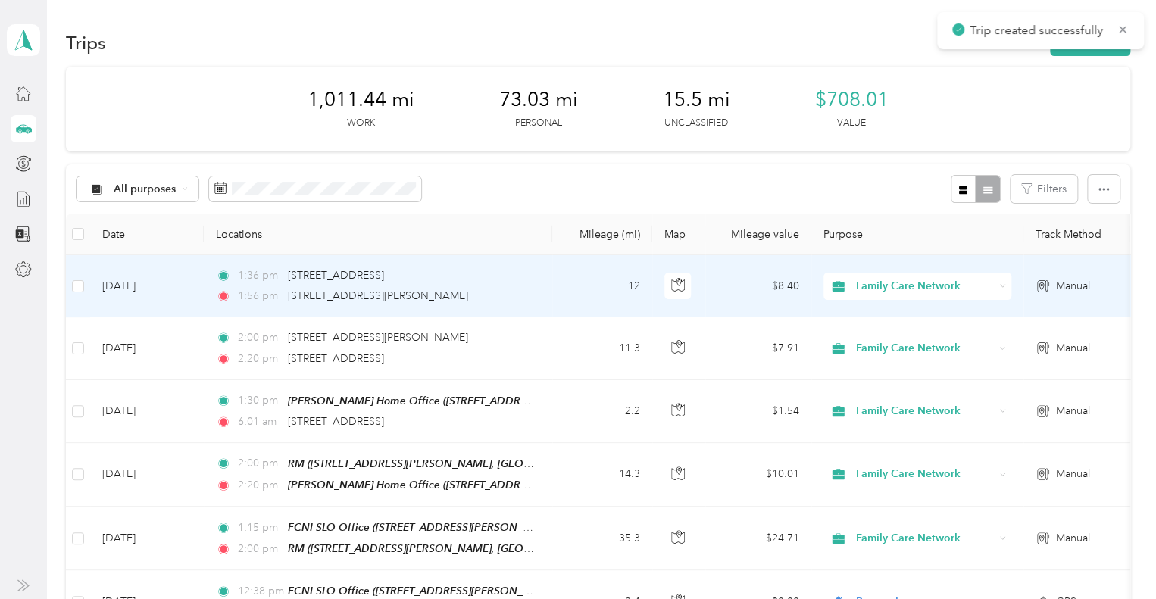
click at [571, 281] on td "12" at bounding box center [602, 286] width 100 height 62
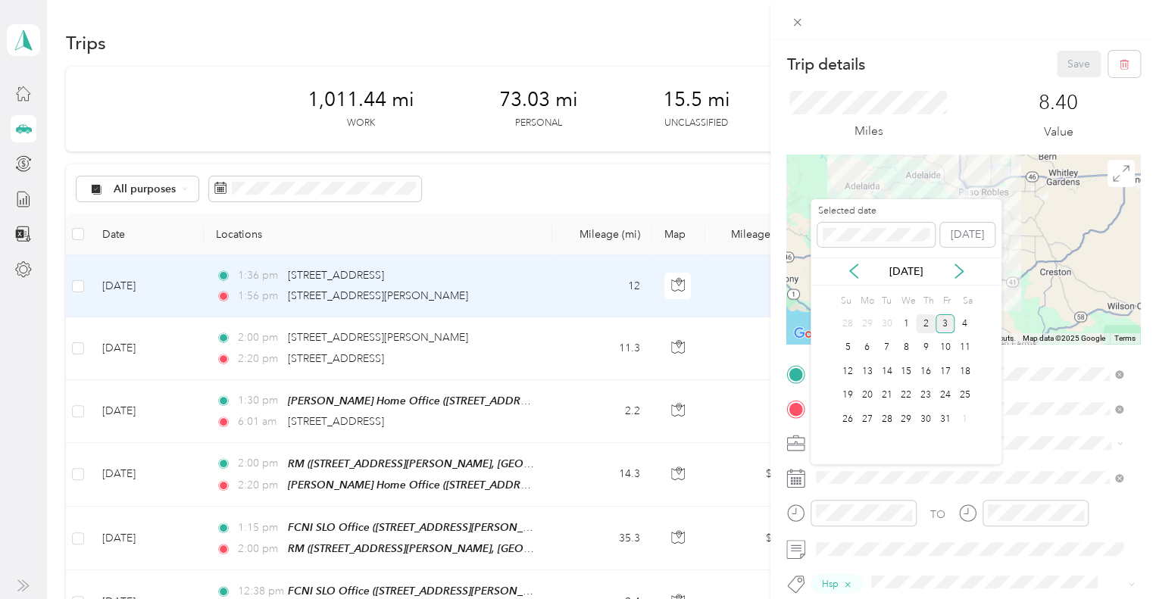
click at [927, 323] on div "2" at bounding box center [926, 323] width 20 height 19
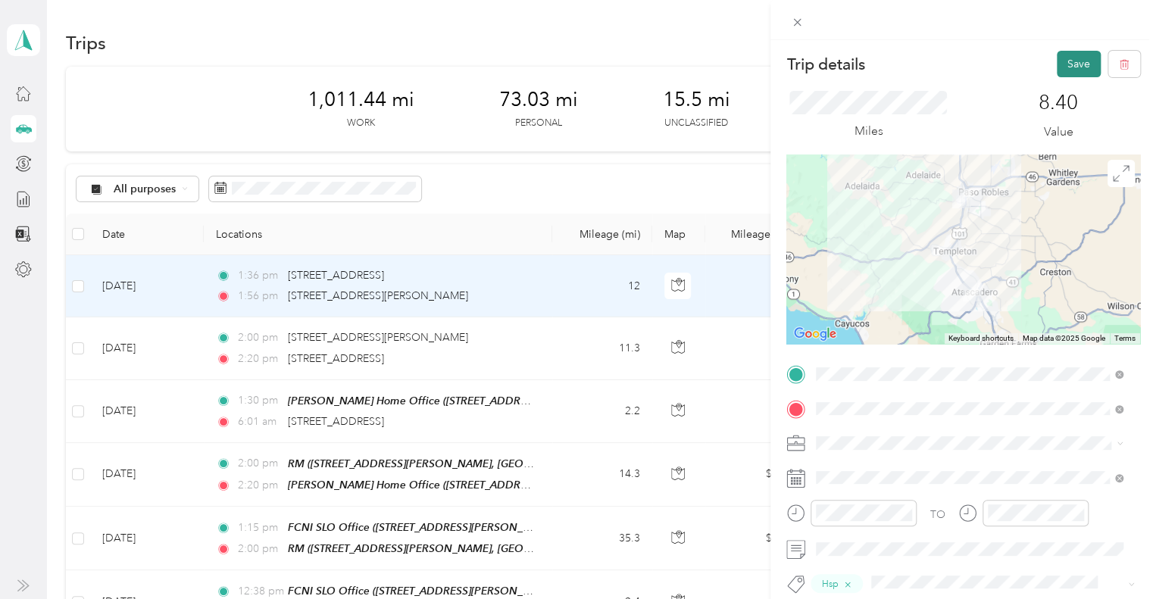
click at [1067, 63] on button "Save" at bounding box center [1079, 64] width 44 height 27
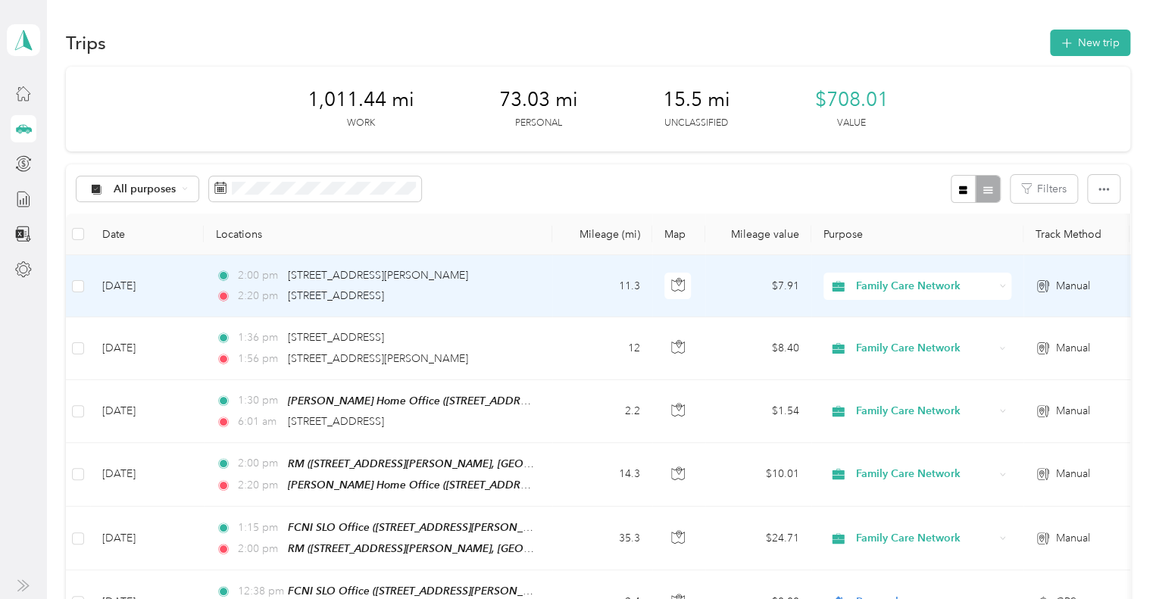
click at [524, 279] on div "2:00 pm [STREET_ADDRESS][PERSON_NAME]" at bounding box center [375, 275] width 318 height 17
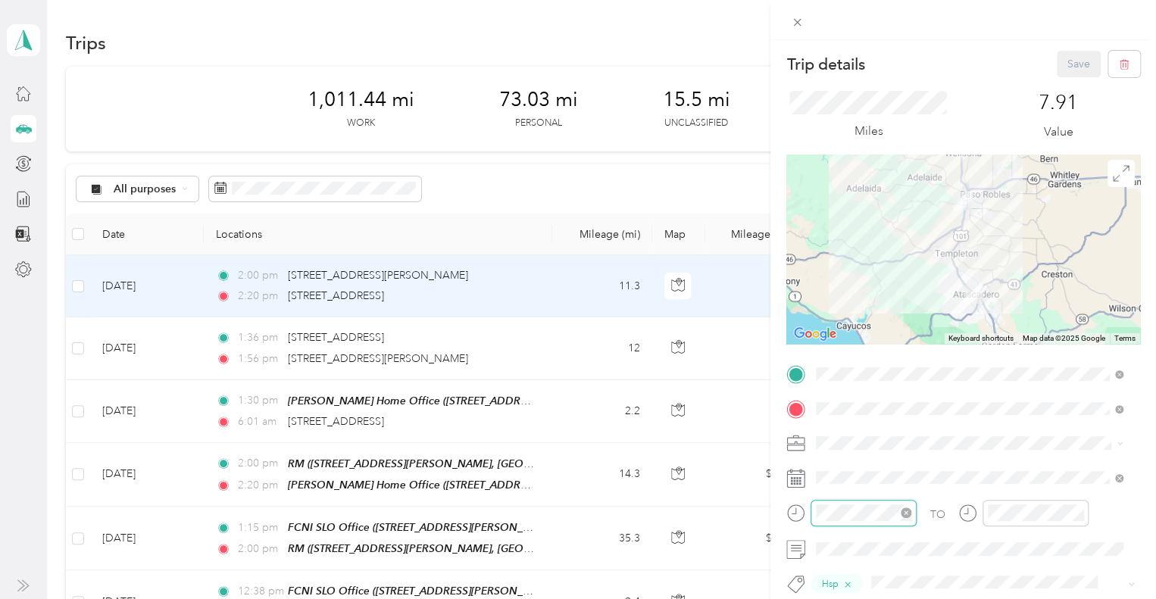
scroll to position [42, 0]
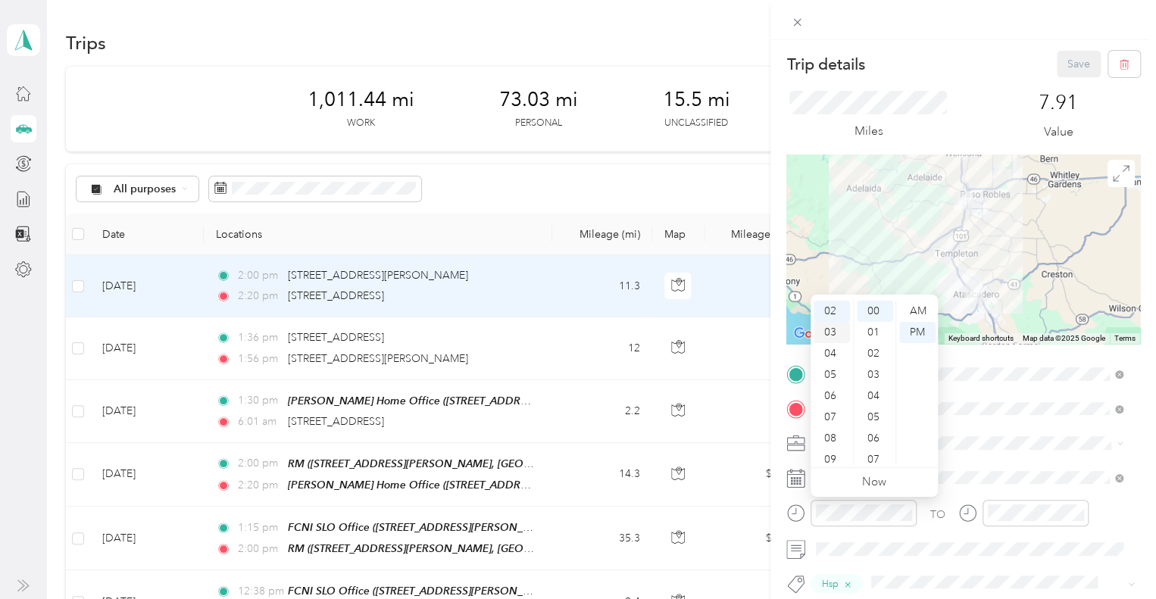
click at [833, 336] on div "03" at bounding box center [832, 332] width 36 height 21
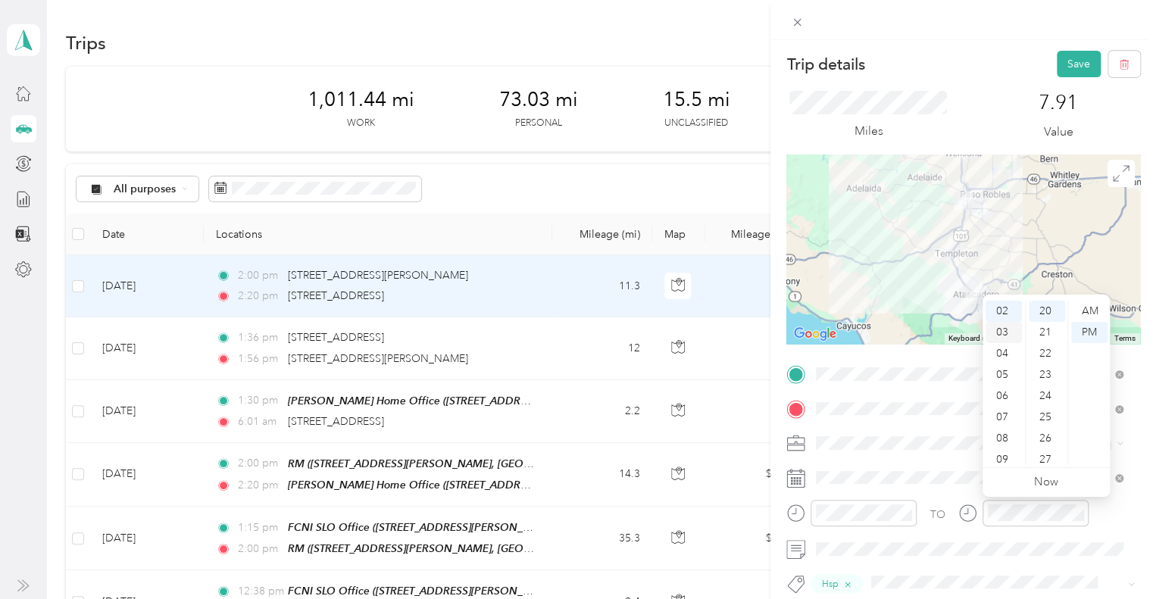
click at [1014, 336] on div "03" at bounding box center [1004, 332] width 36 height 21
click at [976, 590] on span at bounding box center [990, 583] width 249 height 19
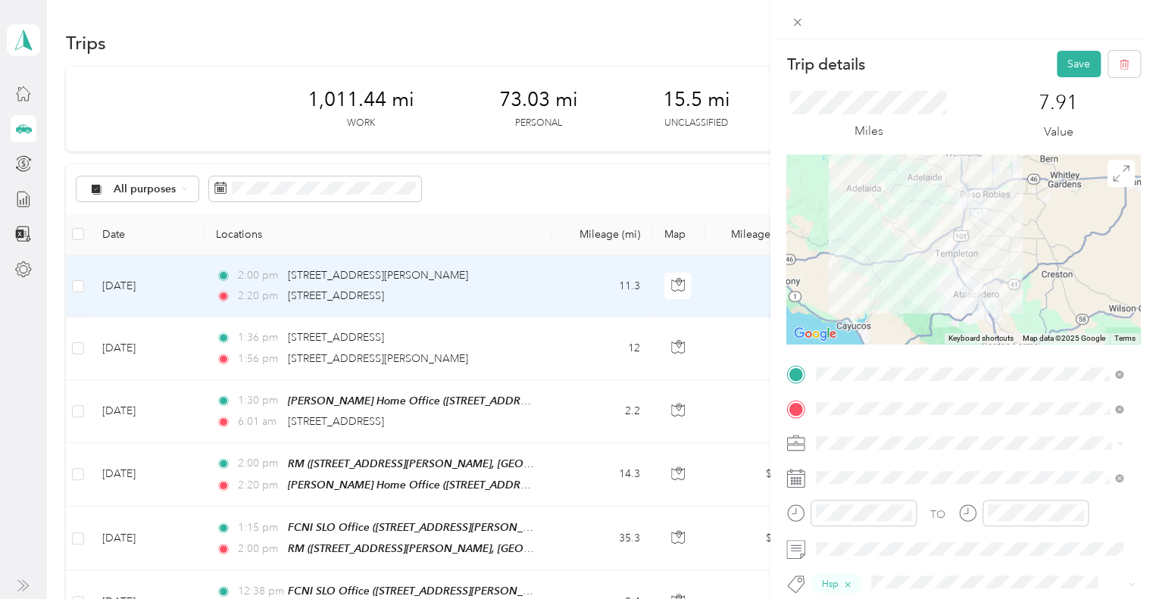
click at [1127, 142] on div "Miles 7.91 Value" at bounding box center [963, 115] width 354 height 77
click at [1084, 58] on button "Save" at bounding box center [1079, 64] width 44 height 27
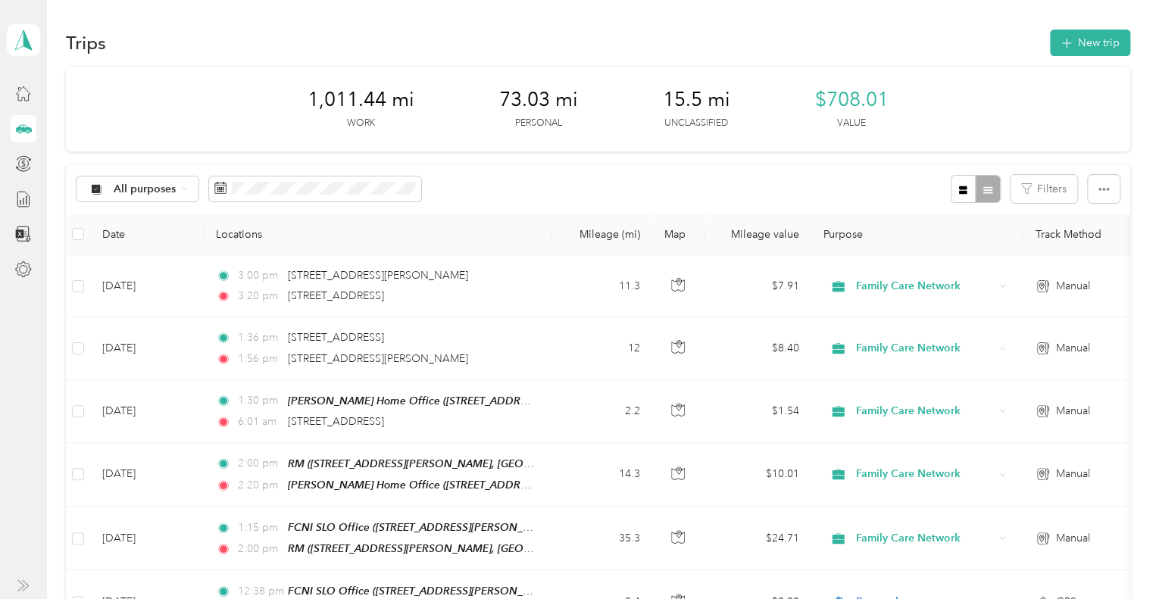
click at [495, 67] on div "1,011.44 mi Work 73.03 mi Personal 15.5 mi Unclassified $708.01 Value" at bounding box center [598, 109] width 1064 height 85
click at [877, 38] on div "Trips New trip" at bounding box center [598, 43] width 1064 height 32
click at [1079, 46] on button "New trip" at bounding box center [1090, 43] width 80 height 27
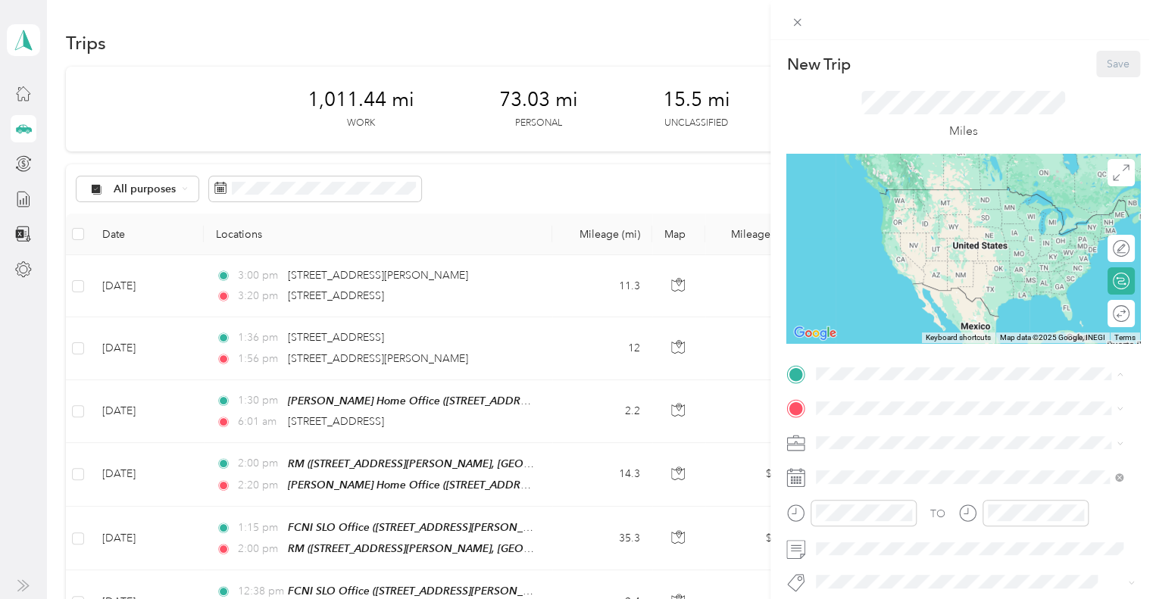
click at [932, 192] on strong "[PERSON_NAME] Home Office" at bounding box center [923, 195] width 156 height 14
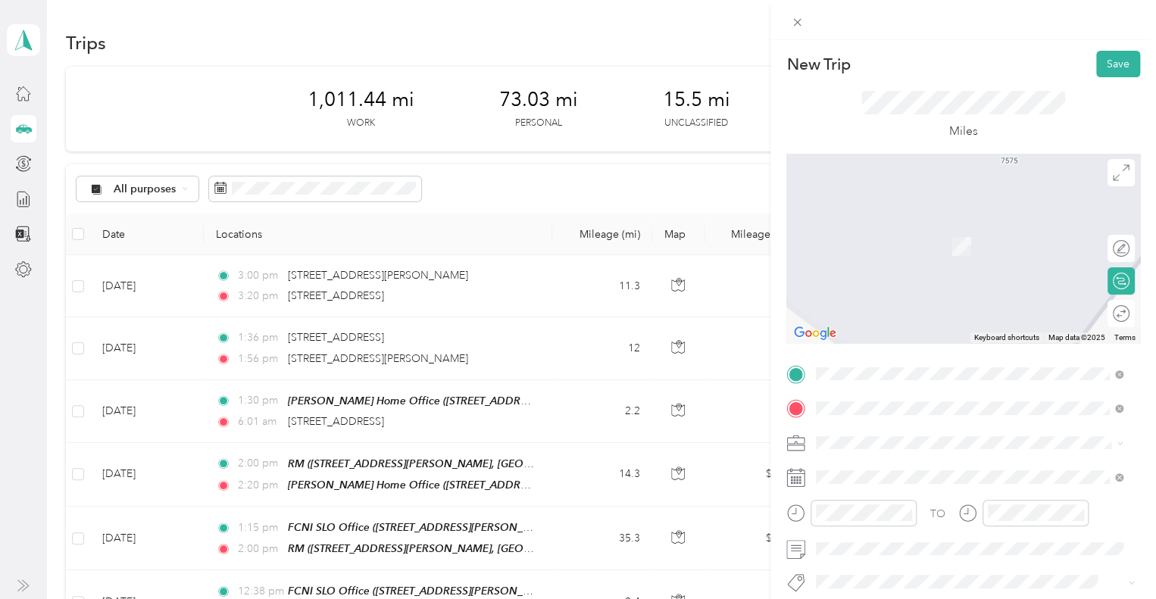
click at [933, 223] on span "[STREET_ADDRESS][PERSON_NAME][US_STATE]" at bounding box center [963, 224] width 236 height 14
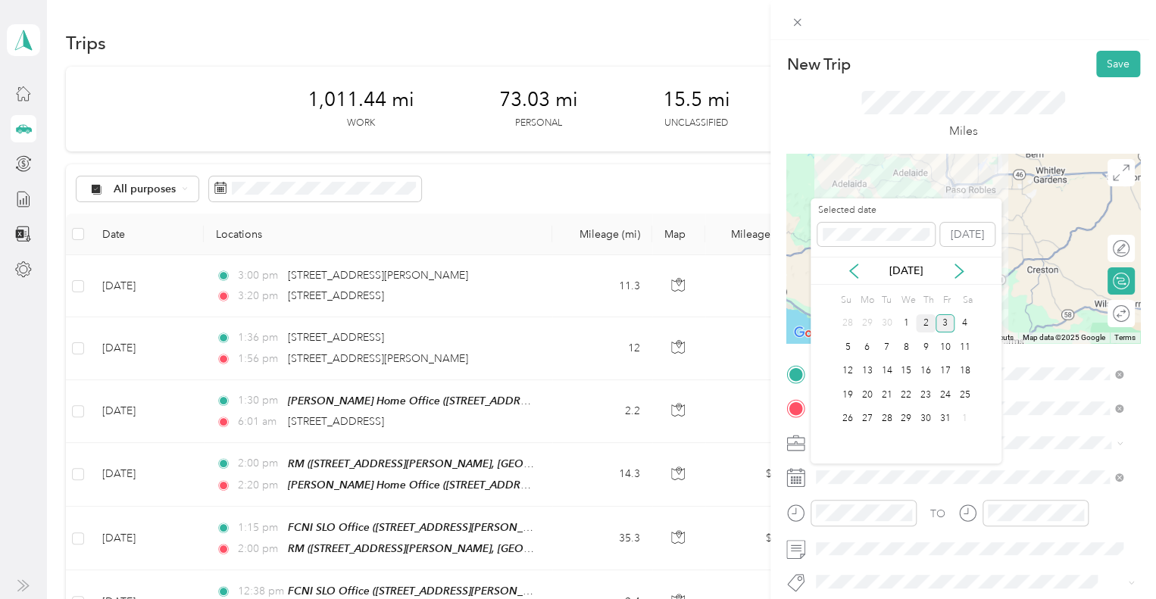
click at [921, 324] on div "2" at bounding box center [926, 323] width 20 height 19
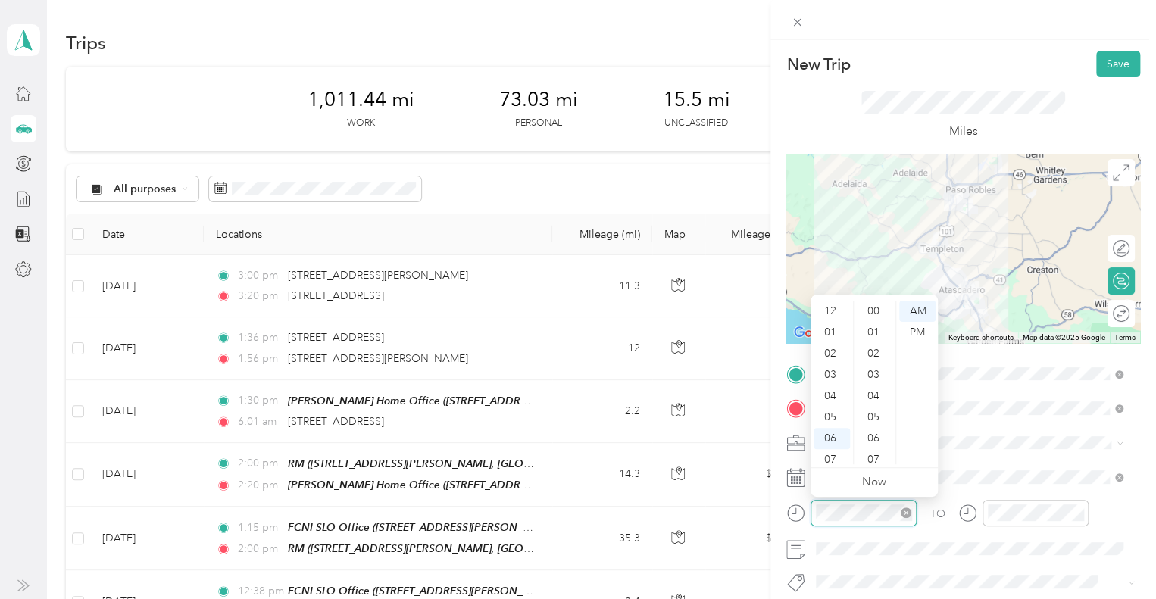
scroll to position [91, 0]
click at [924, 339] on div "PM" at bounding box center [917, 332] width 36 height 21
click at [827, 305] on div "12" at bounding box center [832, 311] width 36 height 21
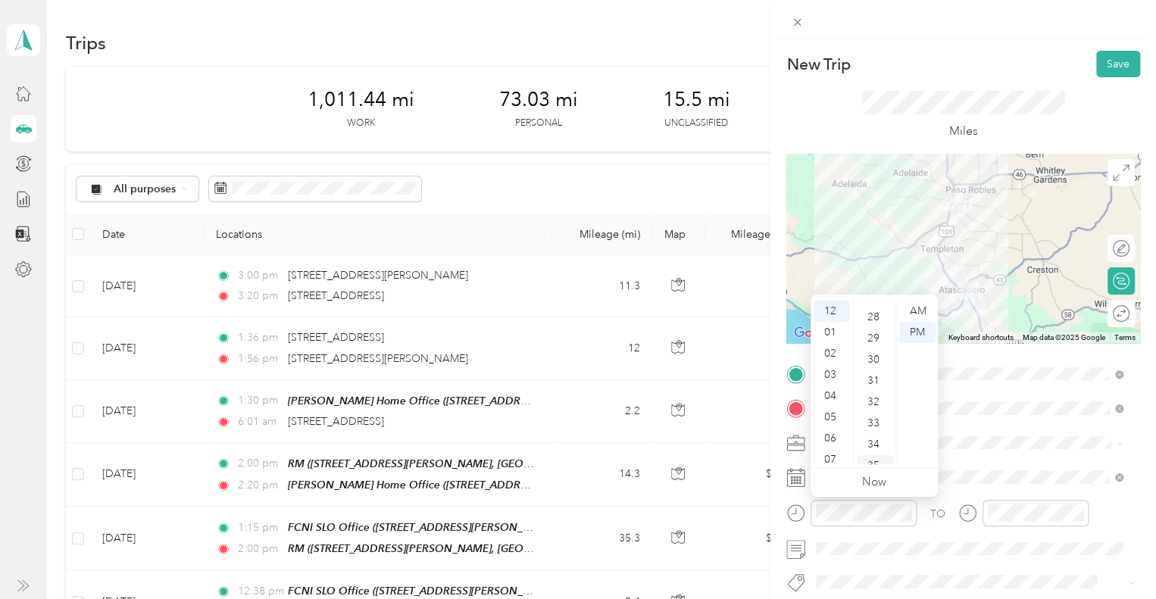
click at [877, 461] on div "35" at bounding box center [875, 465] width 36 height 21
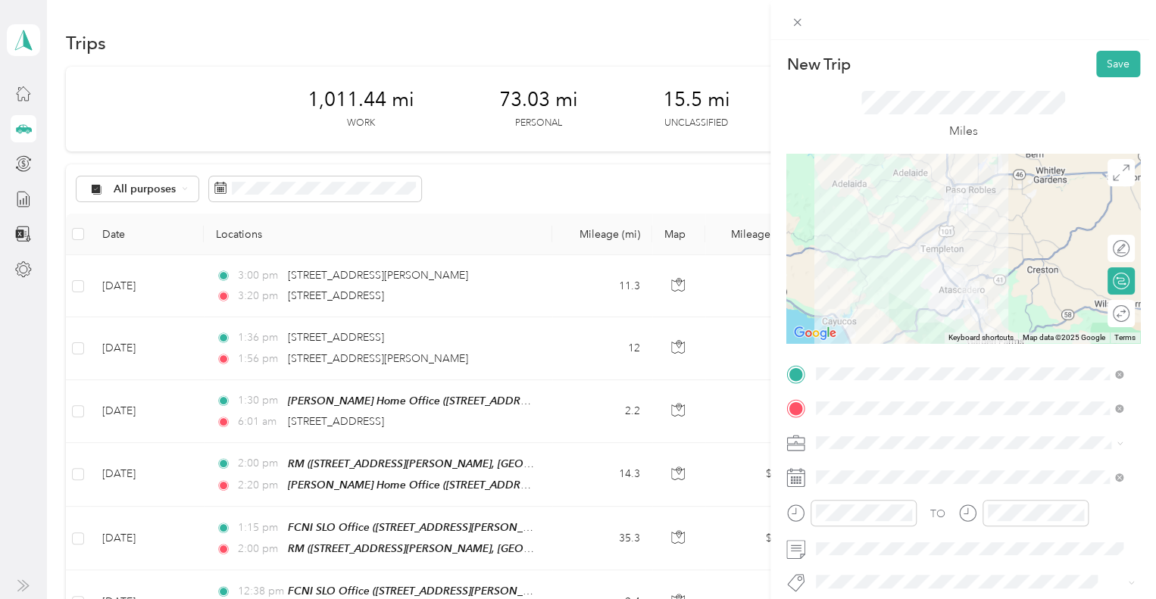
click at [1098, 505] on div "TO" at bounding box center [963, 518] width 354 height 37
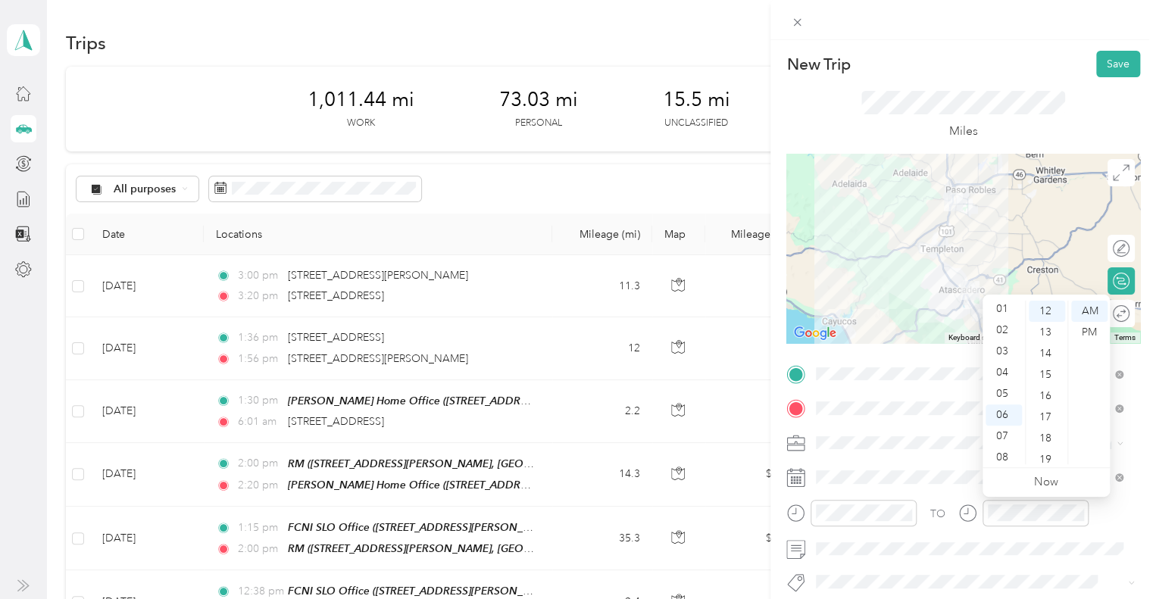
scroll to position [0, 0]
click at [1006, 310] on div "12" at bounding box center [1004, 311] width 36 height 21
click at [1058, 347] on div "14" at bounding box center [1047, 353] width 36 height 21
click at [1048, 372] on div "55" at bounding box center [1047, 368] width 36 height 21
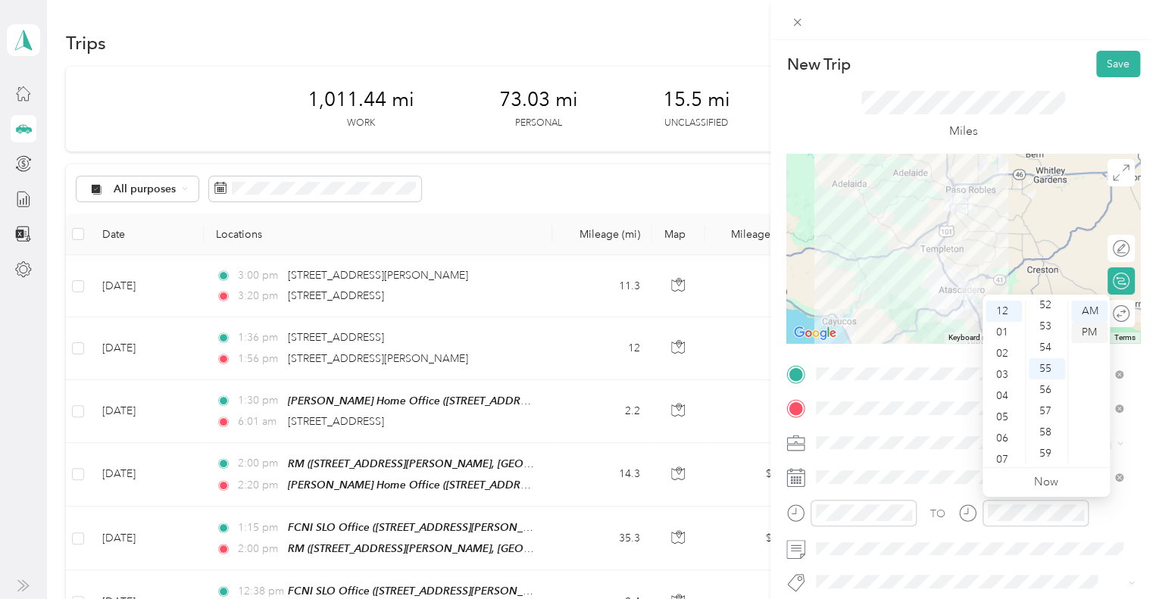
click at [1101, 330] on div "PM" at bounding box center [1089, 332] width 36 height 21
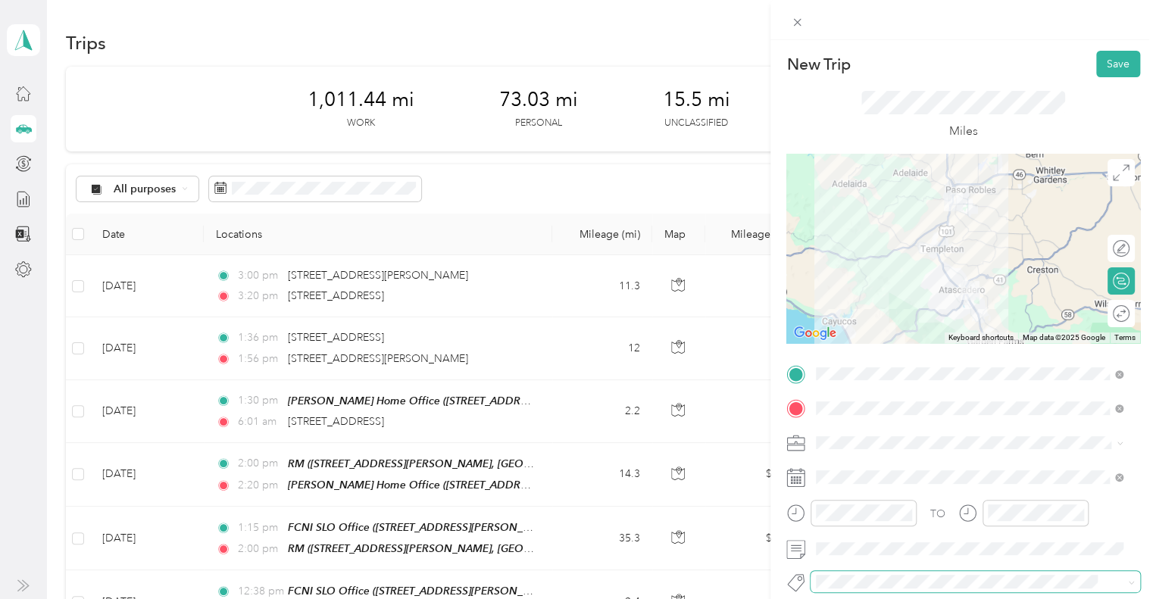
click at [914, 574] on span at bounding box center [963, 582] width 304 height 16
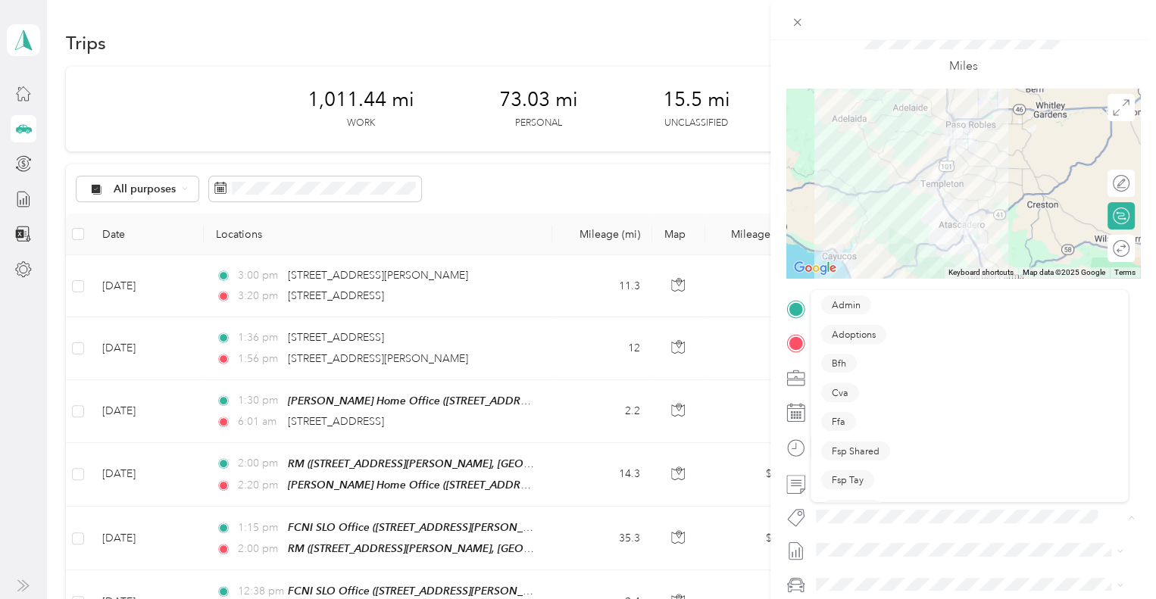
scroll to position [64, 0]
click at [835, 451] on ol "Admin Adoptions Bfh Cva Ffa Fsp Shared Fsp Tay Fsp Youth Housing Navigator Hous…" at bounding box center [969, 460] width 317 height 212
click at [861, 541] on div "Hsp" at bounding box center [969, 543] width 296 height 19
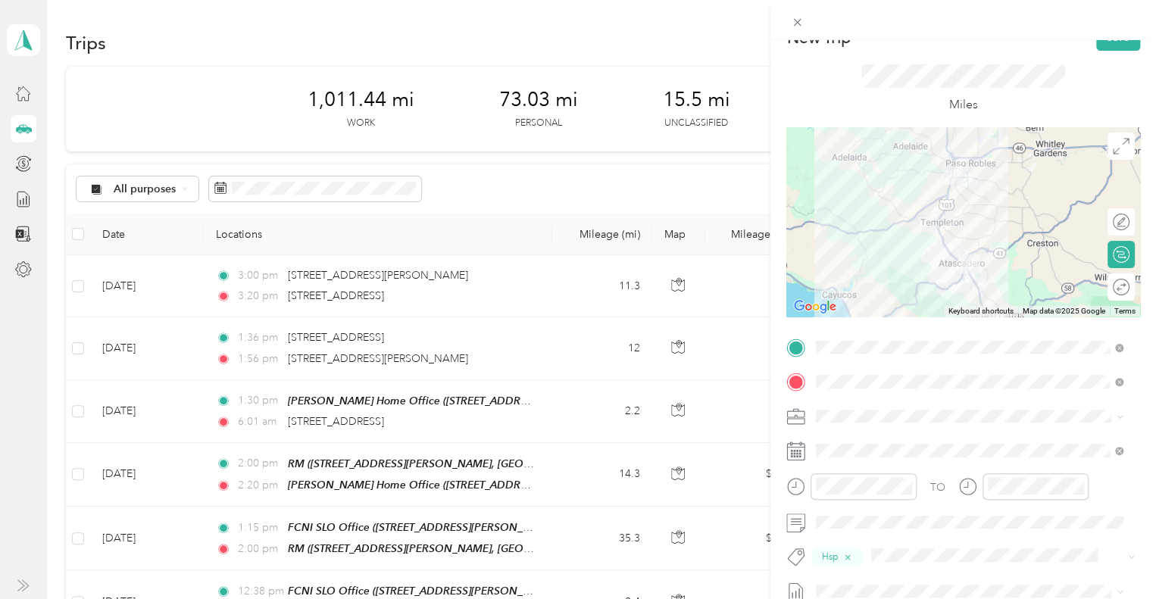
scroll to position [16, 0]
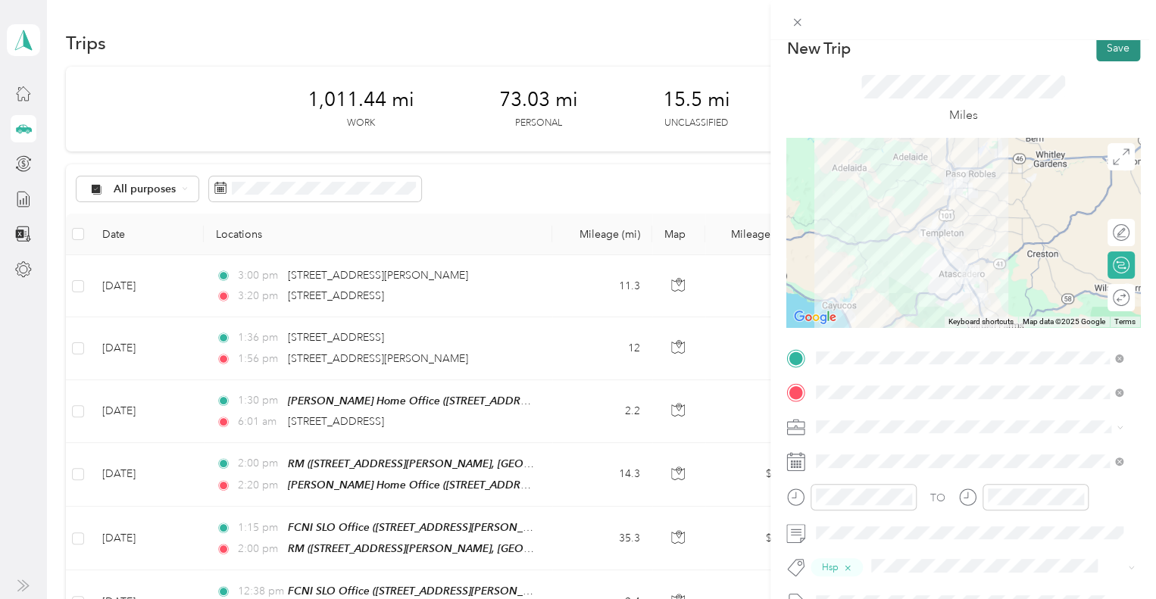
click at [1118, 50] on button "Save" at bounding box center [1118, 48] width 44 height 27
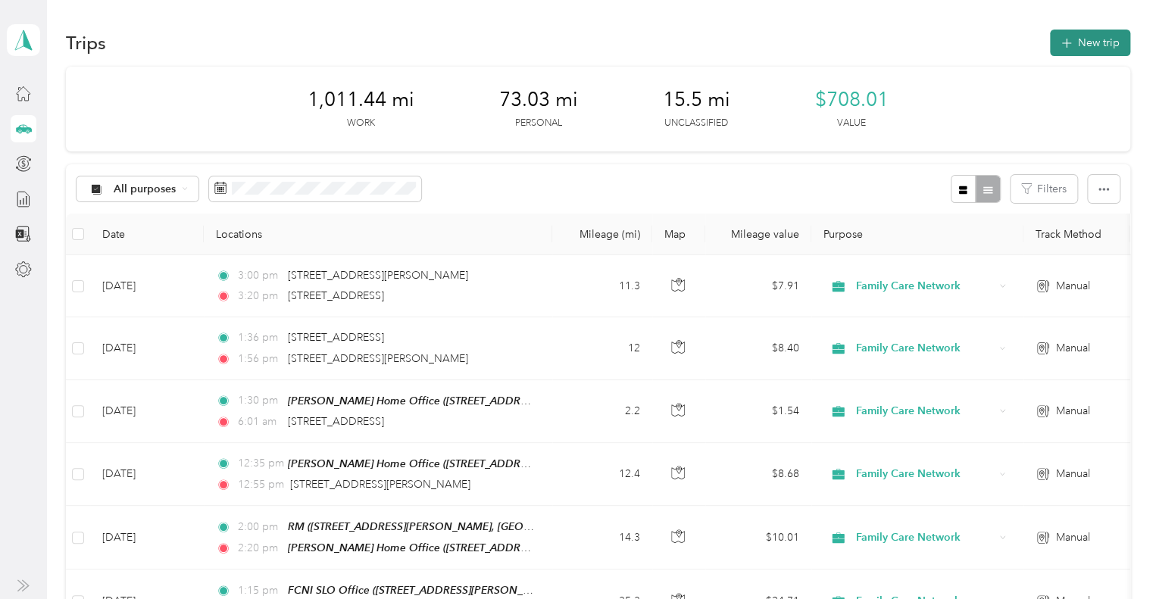
click at [1079, 45] on button "New trip" at bounding box center [1090, 43] width 80 height 27
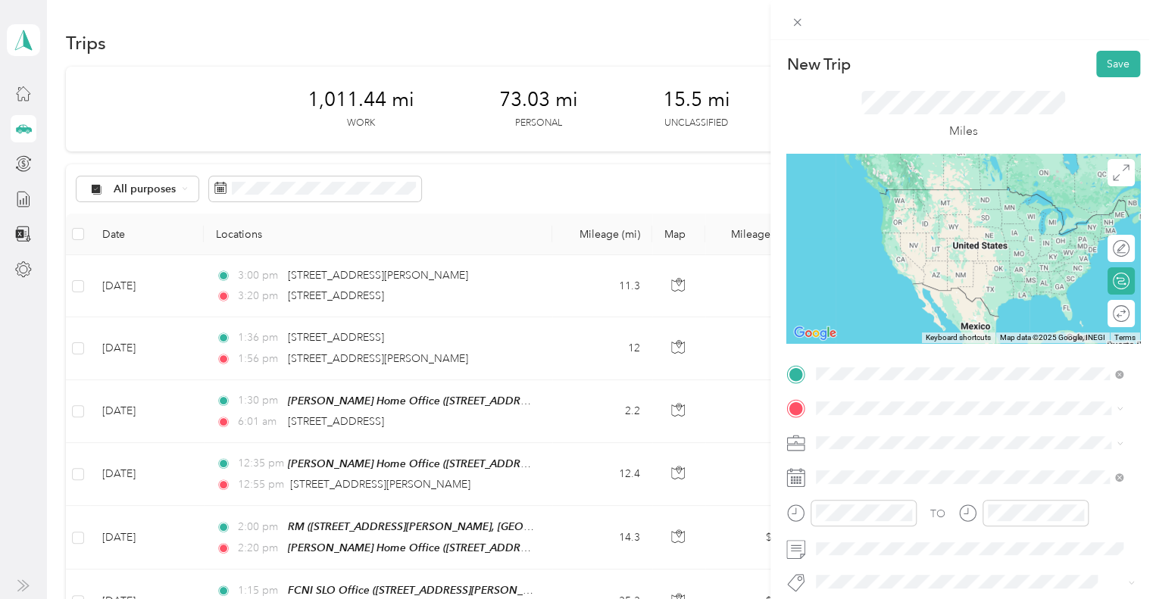
click at [964, 196] on span "[STREET_ADDRESS][PERSON_NAME][US_STATE]" at bounding box center [963, 190] width 236 height 14
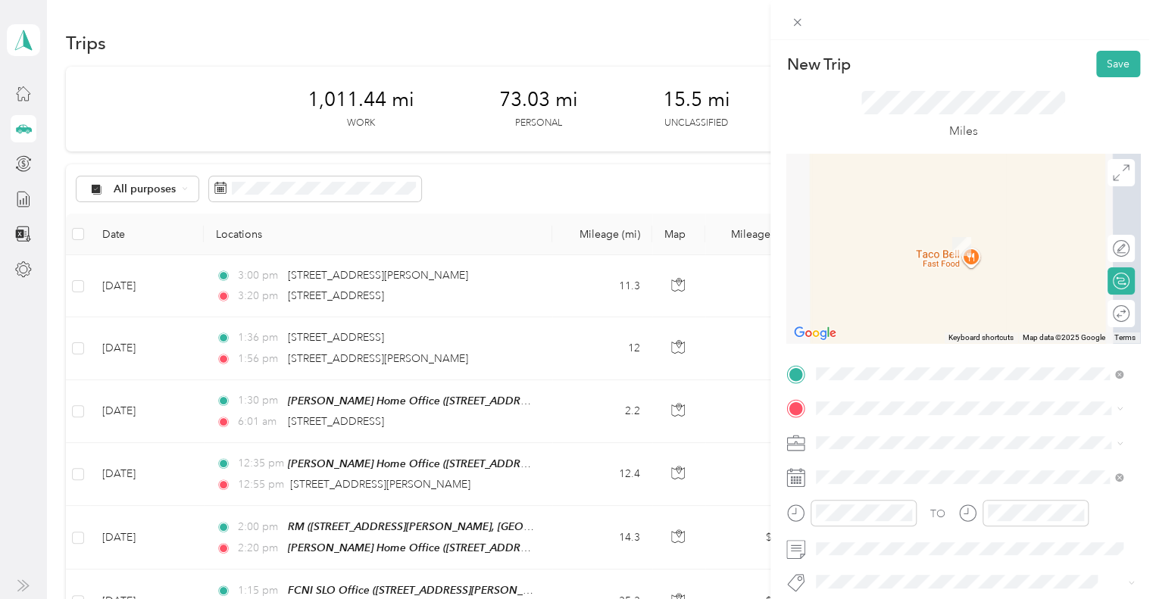
click at [959, 250] on div "[PERSON_NAME] Home Office [STREET_ADDRESS][PERSON_NAME][US_STATE]" at bounding box center [963, 234] width 236 height 32
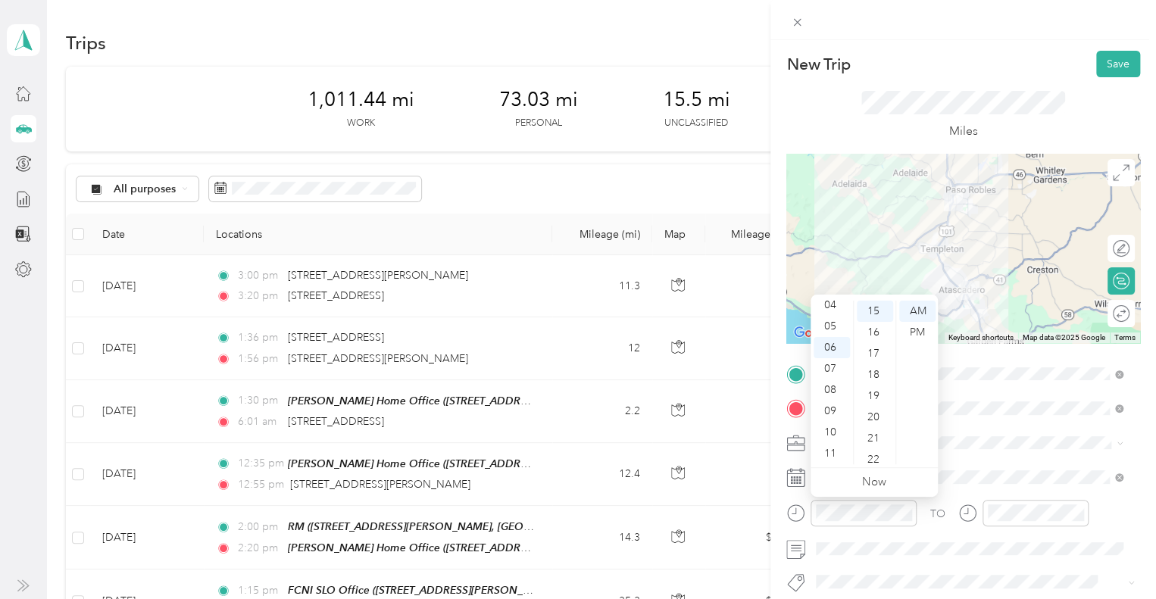
scroll to position [0, 0]
click at [834, 327] on div "01" at bounding box center [832, 332] width 36 height 21
click at [871, 307] on div "00" at bounding box center [875, 311] width 36 height 21
click at [920, 327] on div "PM" at bounding box center [917, 332] width 36 height 21
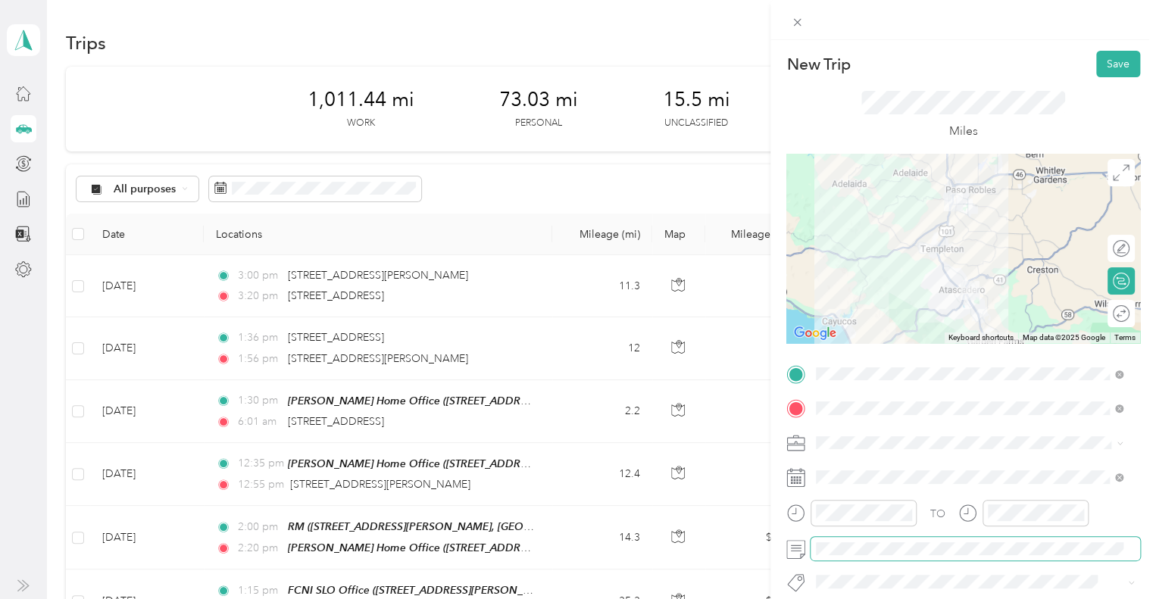
click at [1046, 558] on span at bounding box center [976, 549] width 330 height 24
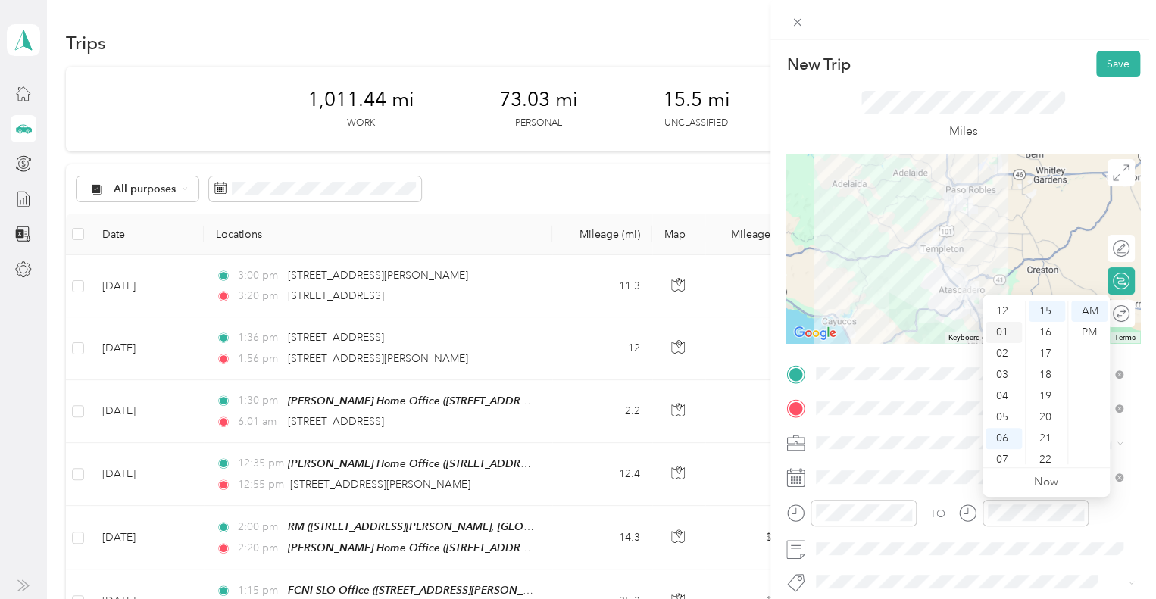
click at [1010, 330] on div "01" at bounding box center [1004, 332] width 36 height 21
click at [1049, 417] on div "20" at bounding box center [1047, 417] width 36 height 21
click at [1100, 336] on div "PM" at bounding box center [1089, 332] width 36 height 21
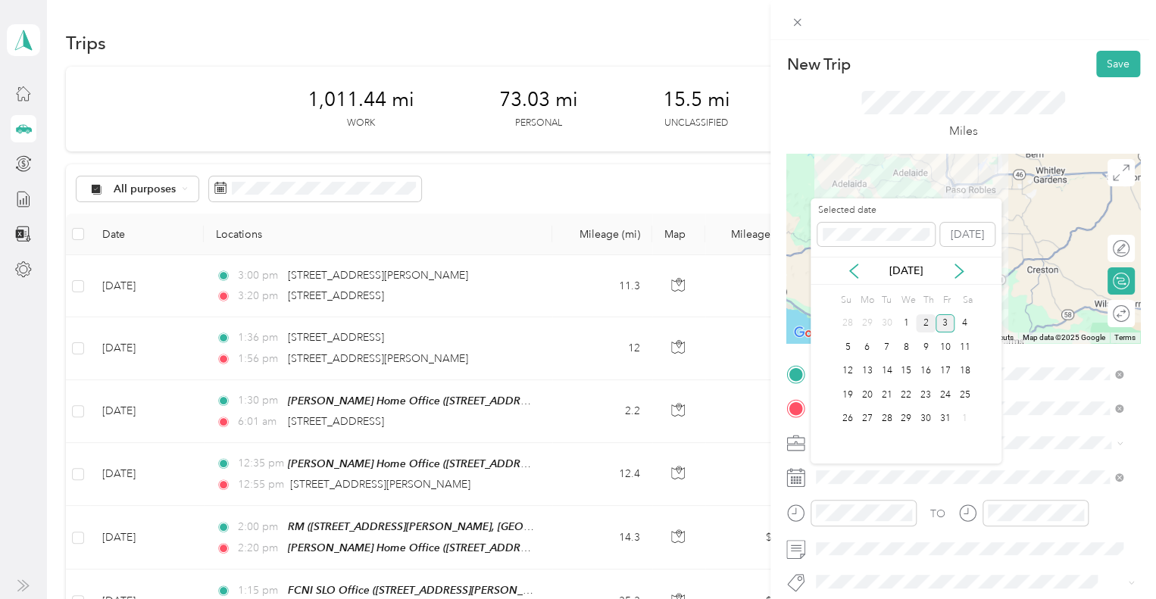
click at [924, 330] on div "2" at bounding box center [926, 323] width 20 height 19
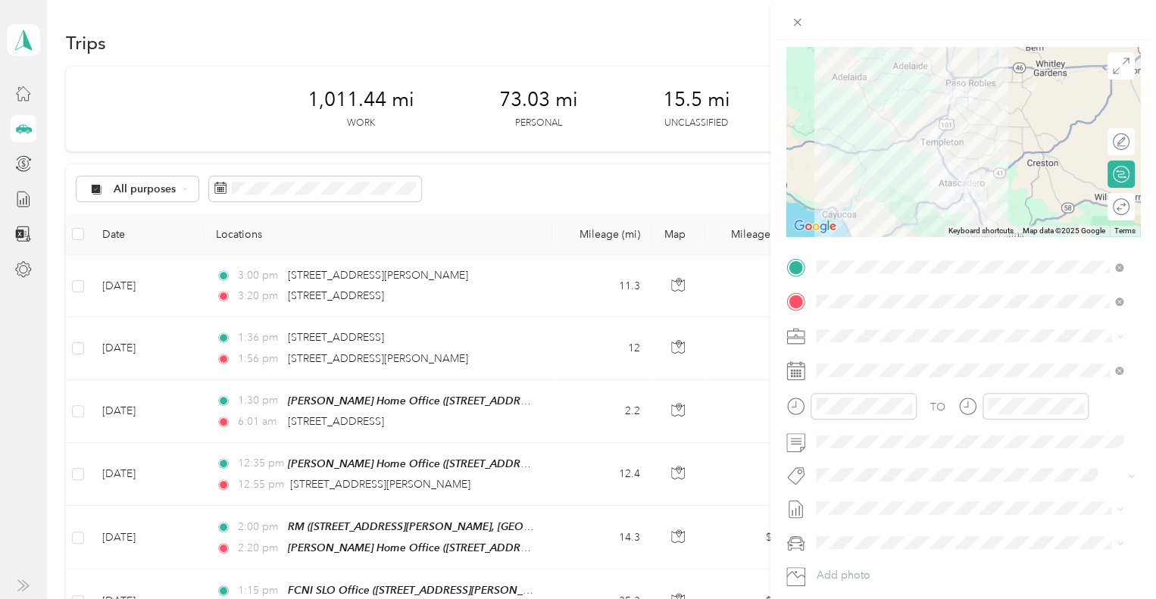
scroll to position [123, 0]
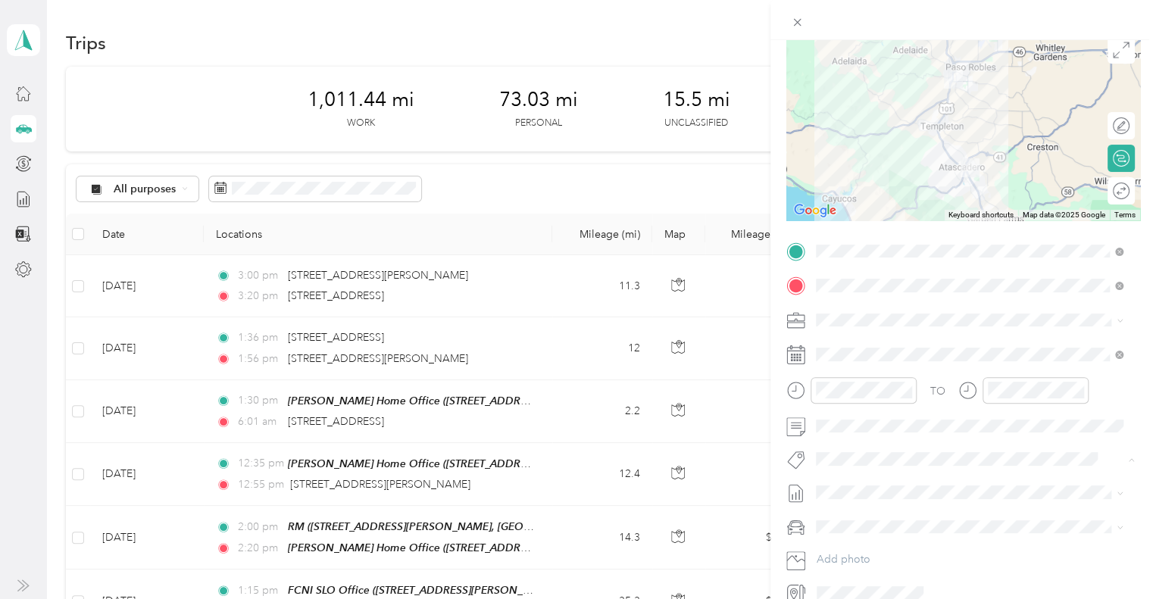
click at [903, 491] on div "Hsp" at bounding box center [969, 486] width 296 height 19
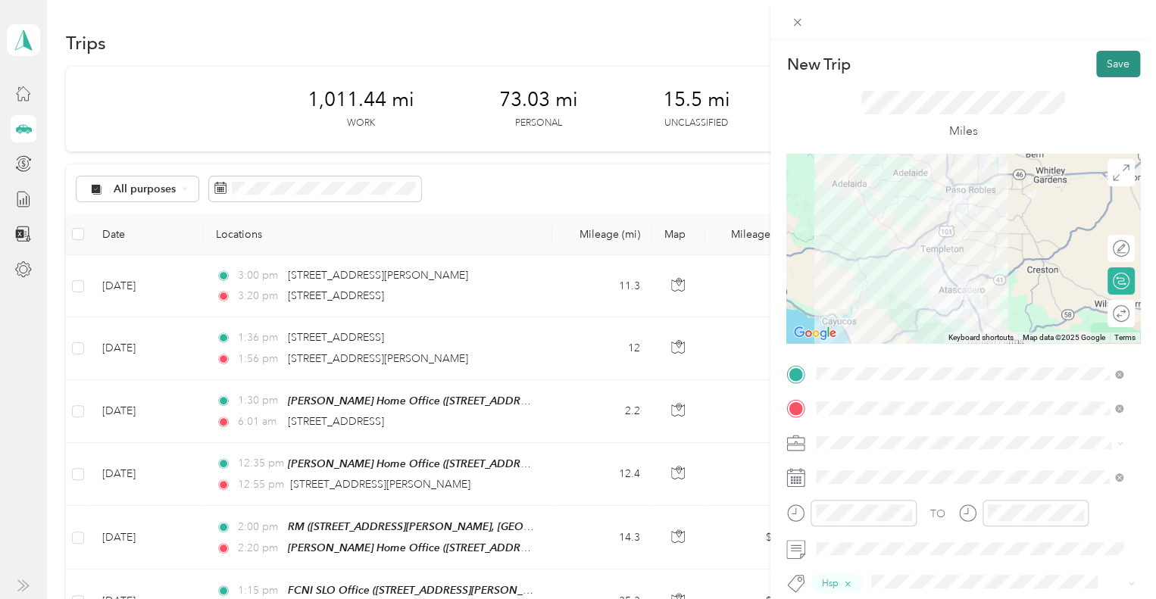
click at [1121, 66] on button "Save" at bounding box center [1118, 64] width 44 height 27
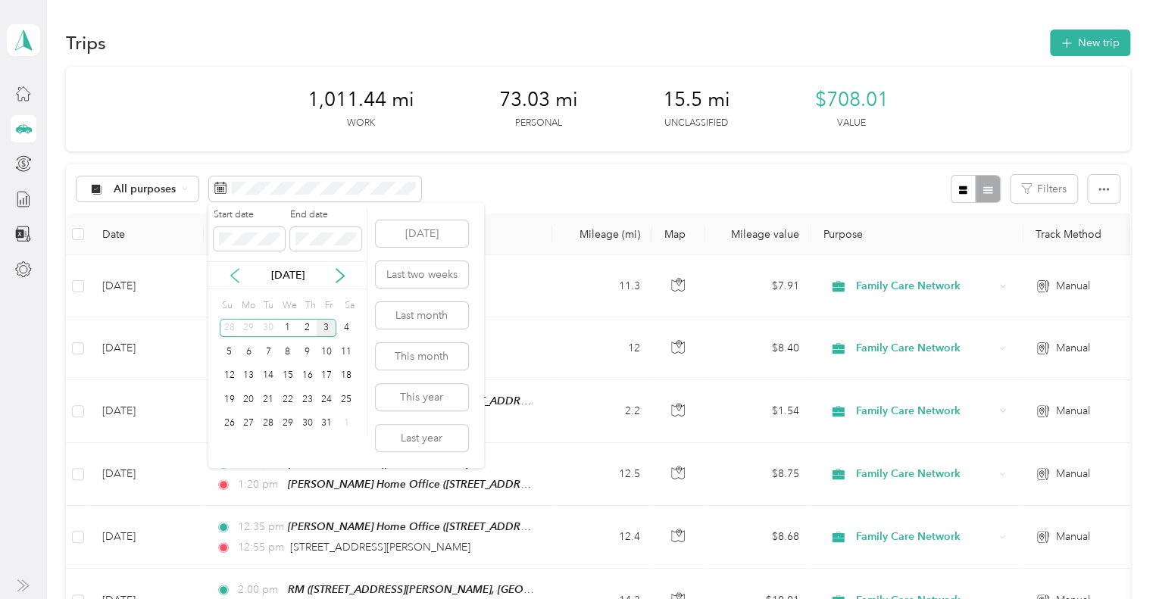
click at [235, 281] on icon at bounding box center [234, 275] width 15 height 15
click at [249, 424] on div "29" at bounding box center [249, 423] width 20 height 19
click at [336, 275] on icon at bounding box center [340, 275] width 15 height 15
click at [329, 326] on div "3" at bounding box center [327, 328] width 20 height 19
